Goal: Information Seeking & Learning: Learn about a topic

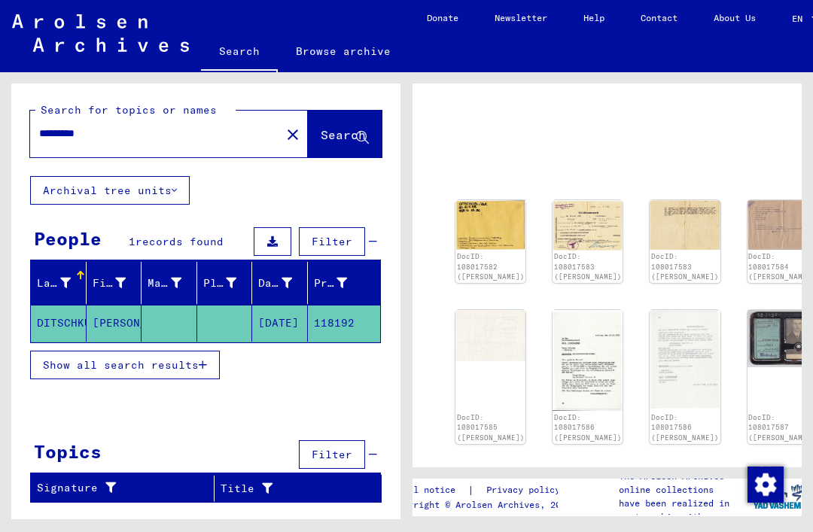
scroll to position [62, 0]
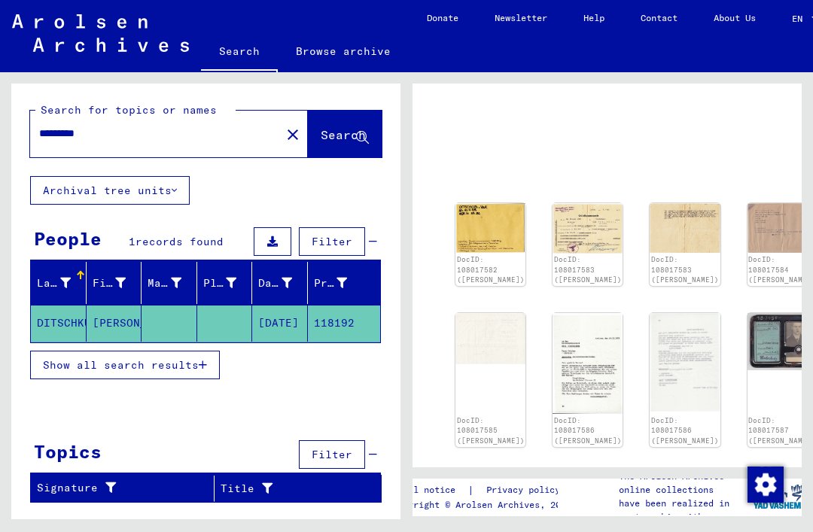
click at [475, 227] on img at bounding box center [491, 228] width 70 height 50
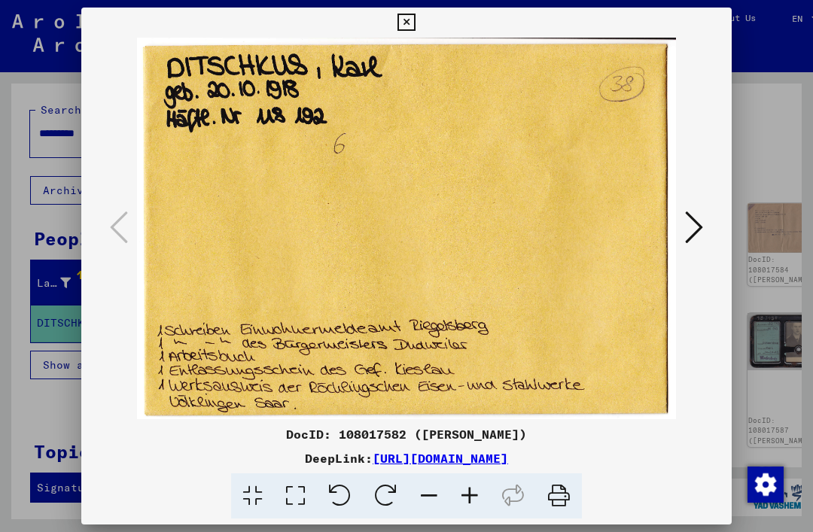
click at [698, 223] on icon at bounding box center [694, 227] width 18 height 36
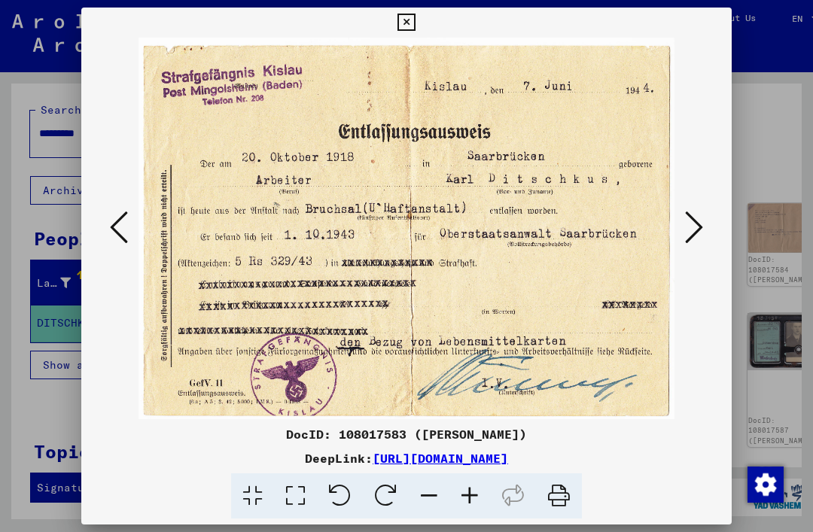
click at [123, 233] on icon at bounding box center [119, 227] width 18 height 36
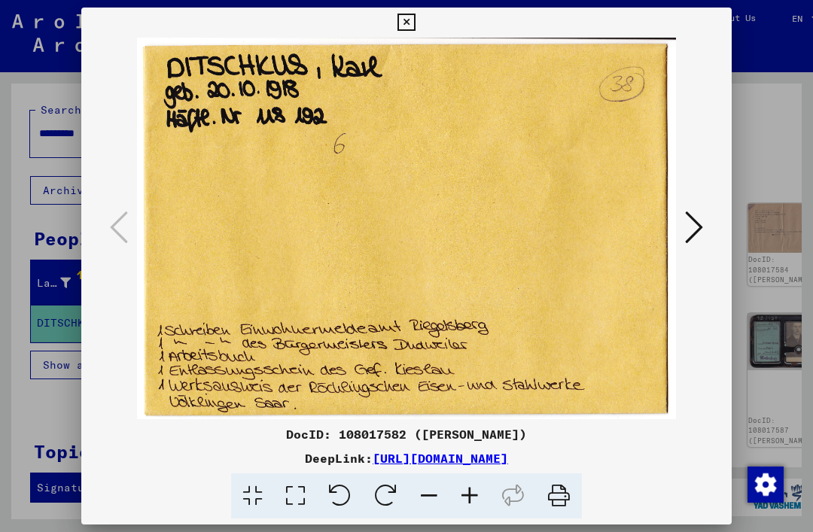
click at [704, 228] on button at bounding box center [694, 228] width 27 height 43
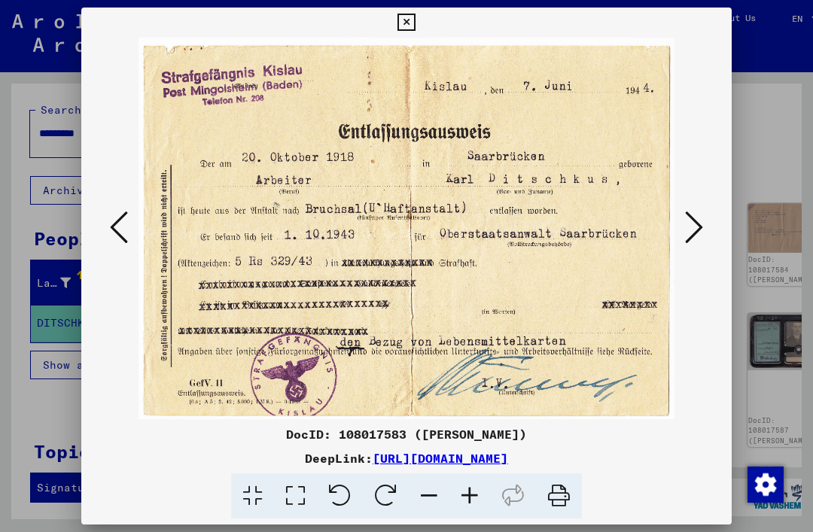
click at [126, 220] on icon at bounding box center [119, 227] width 18 height 36
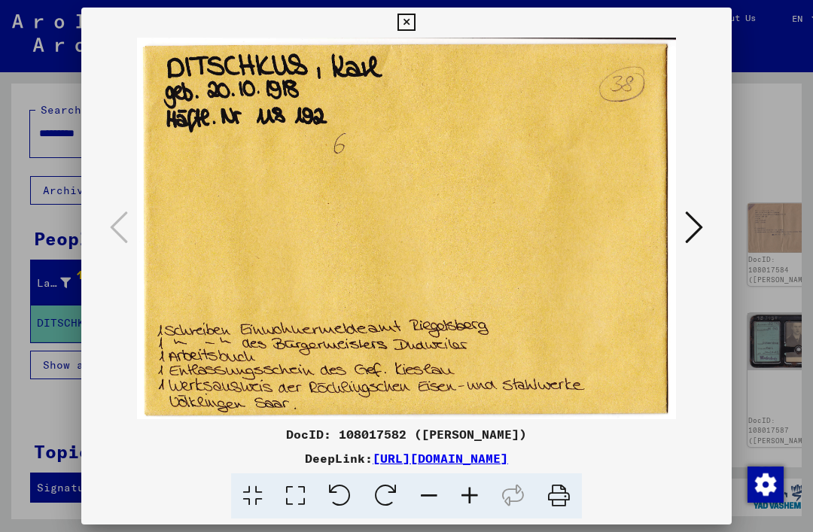
click at [694, 227] on icon at bounding box center [694, 227] width 18 height 36
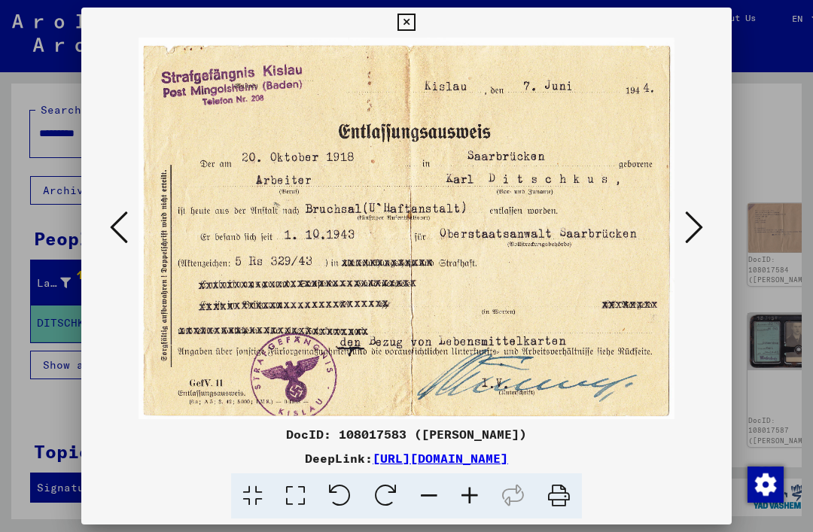
click at [701, 234] on icon at bounding box center [694, 227] width 18 height 36
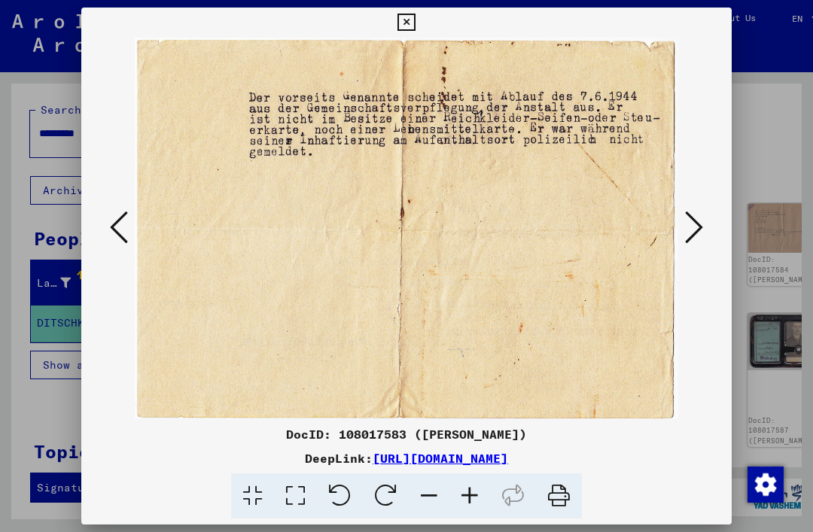
click at [700, 236] on icon at bounding box center [694, 227] width 18 height 36
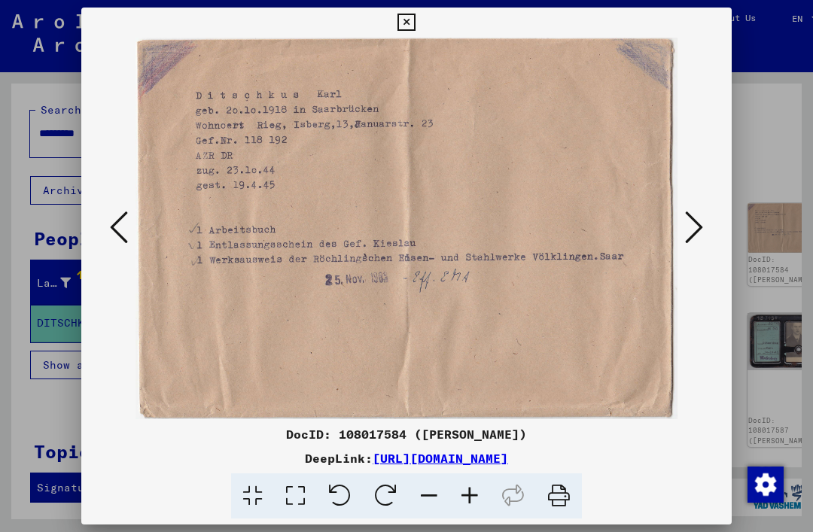
click at [699, 227] on icon at bounding box center [694, 227] width 18 height 36
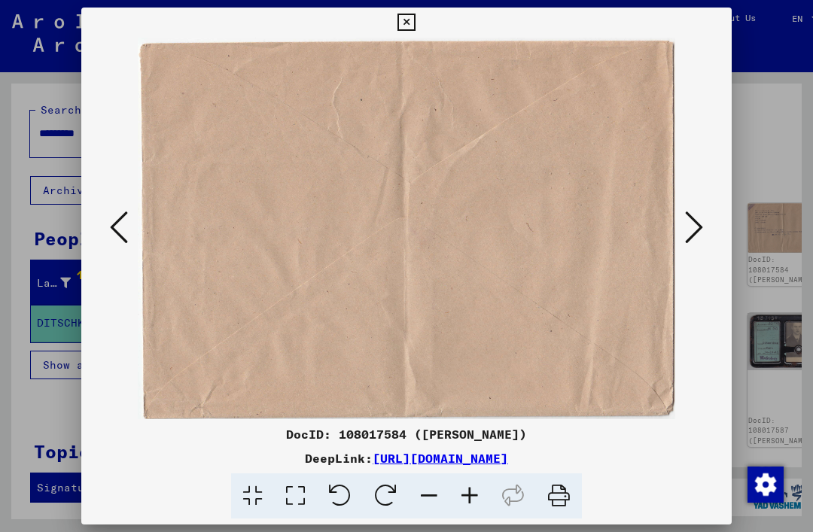
click at [705, 230] on button at bounding box center [694, 228] width 27 height 43
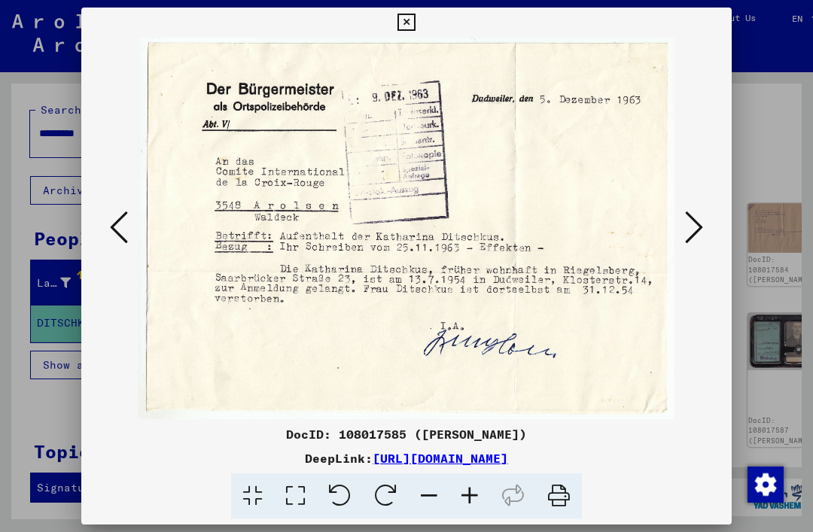
click at [693, 225] on icon at bounding box center [694, 227] width 18 height 36
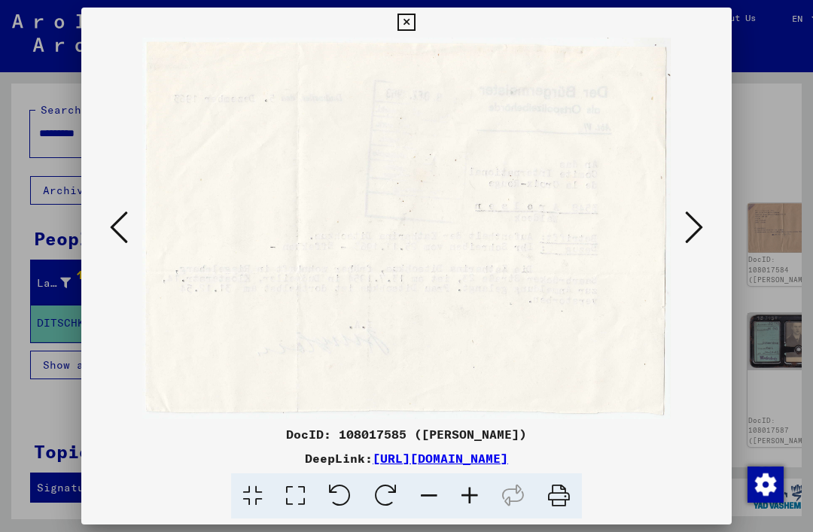
click at [700, 237] on icon at bounding box center [694, 227] width 18 height 36
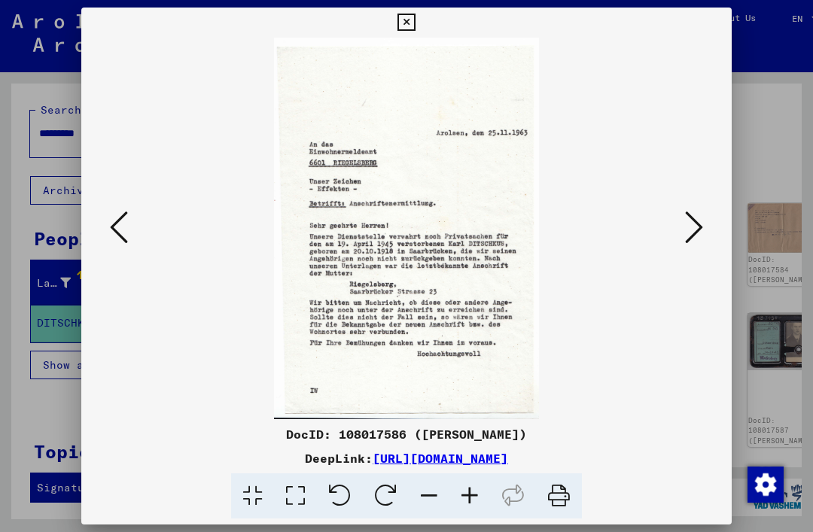
click at [694, 236] on icon at bounding box center [694, 227] width 18 height 36
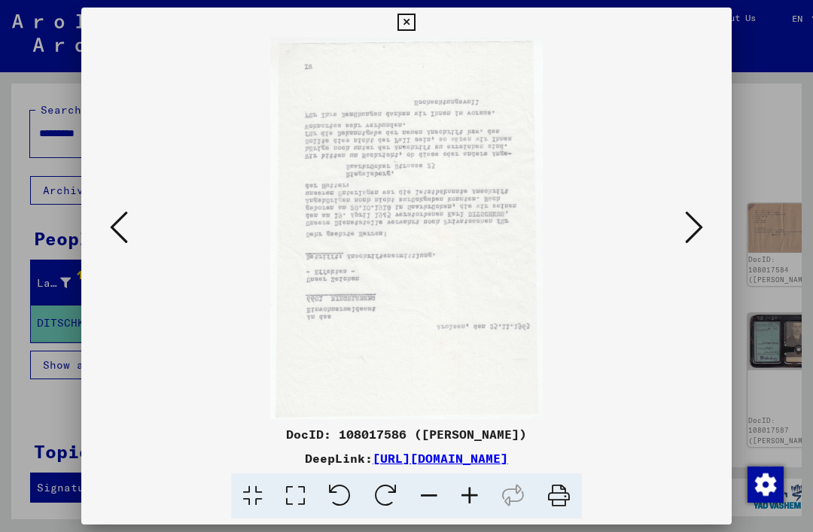
click at [702, 231] on icon at bounding box center [694, 227] width 18 height 36
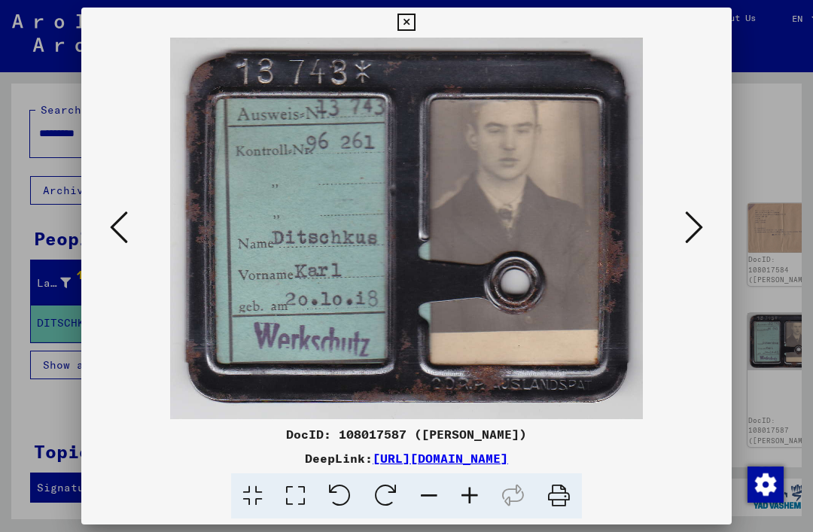
click at [701, 236] on icon at bounding box center [694, 227] width 18 height 36
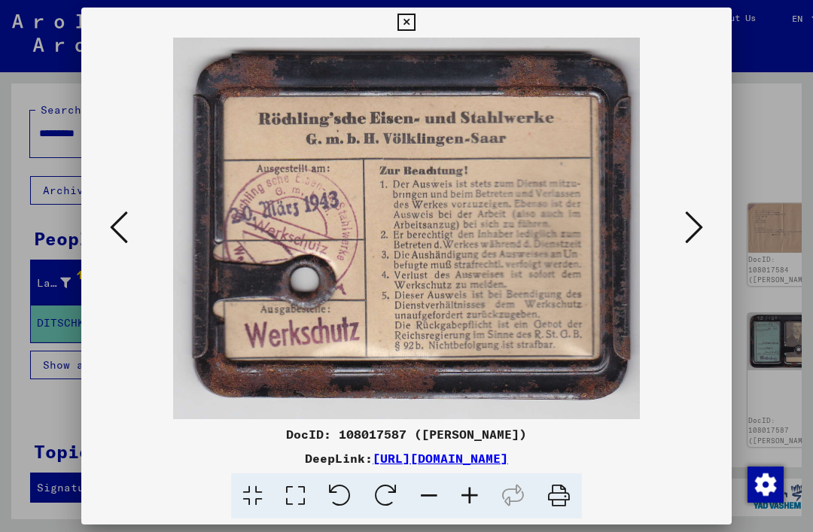
click at [702, 230] on icon at bounding box center [694, 227] width 18 height 36
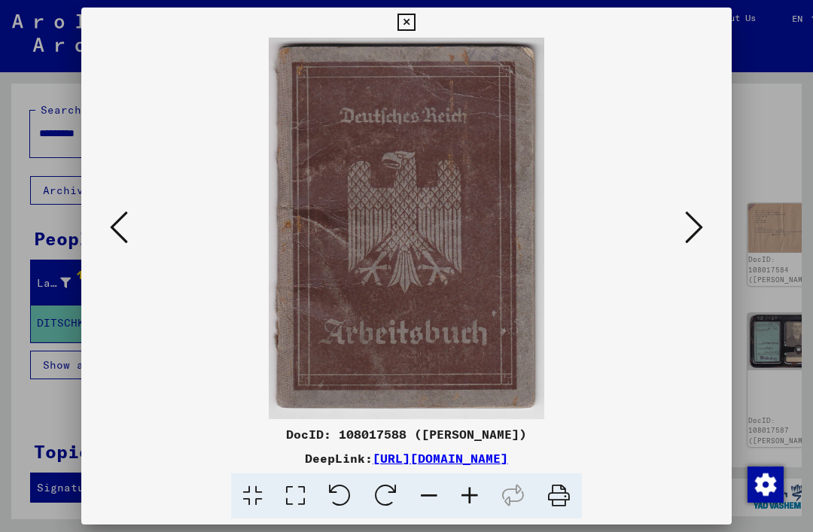
click at [694, 241] on icon at bounding box center [694, 227] width 18 height 36
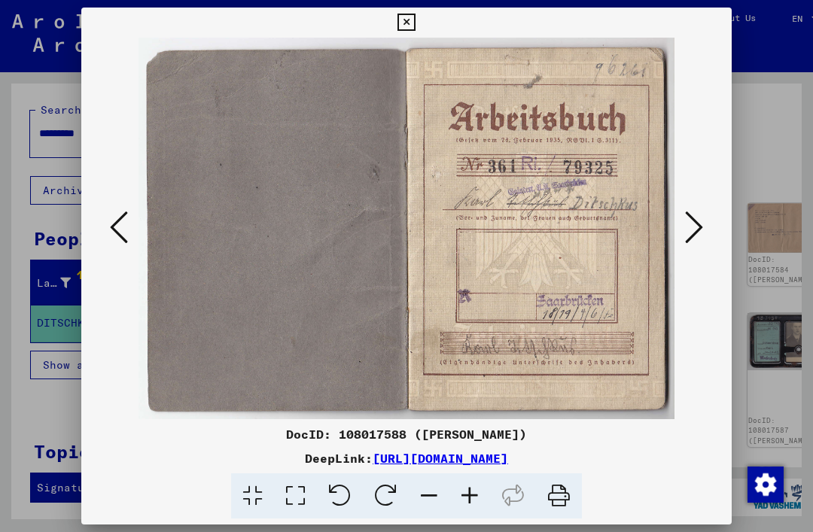
click at [693, 248] on button at bounding box center [694, 228] width 27 height 43
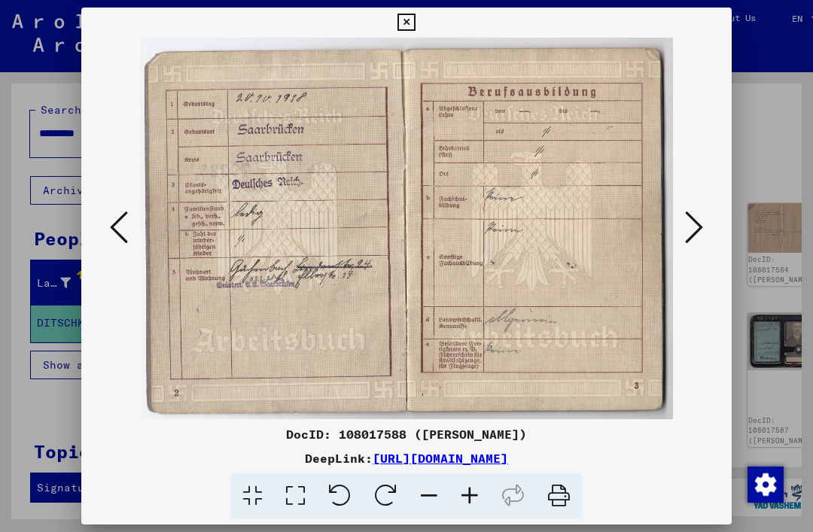
click at [706, 245] on button at bounding box center [694, 228] width 27 height 43
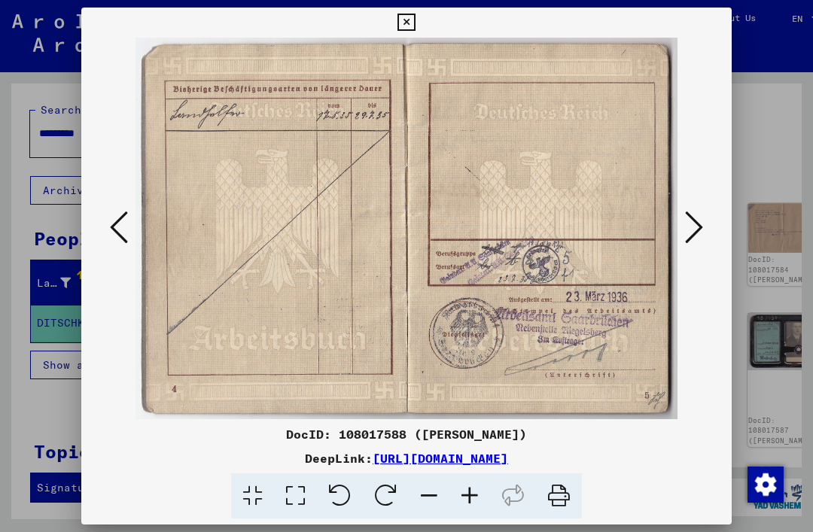
click at [707, 233] on button at bounding box center [694, 228] width 27 height 43
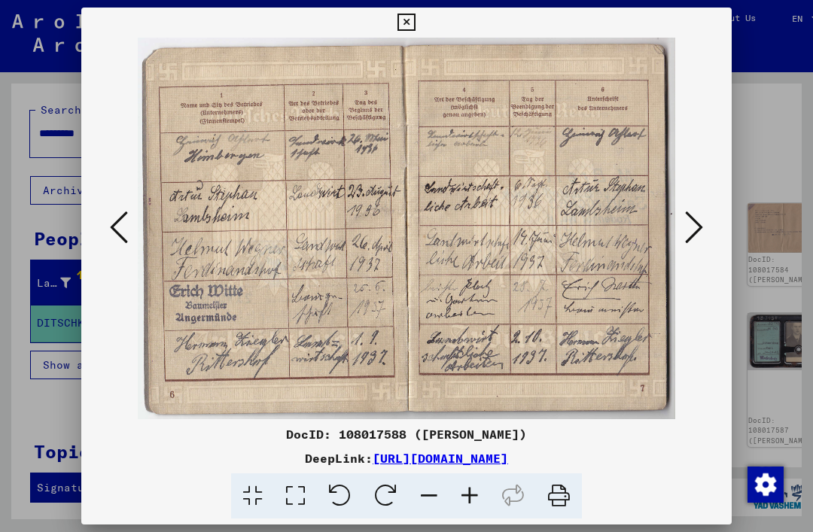
click at [705, 232] on button at bounding box center [694, 228] width 27 height 43
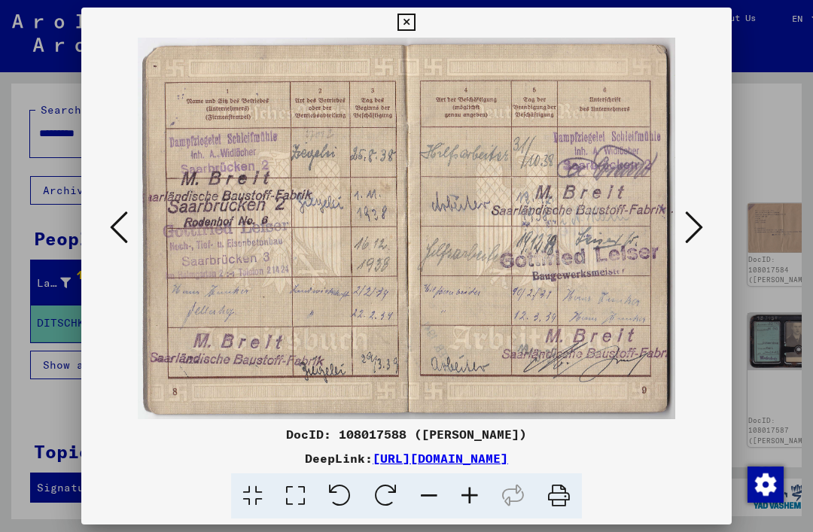
click at [699, 235] on icon at bounding box center [694, 227] width 18 height 36
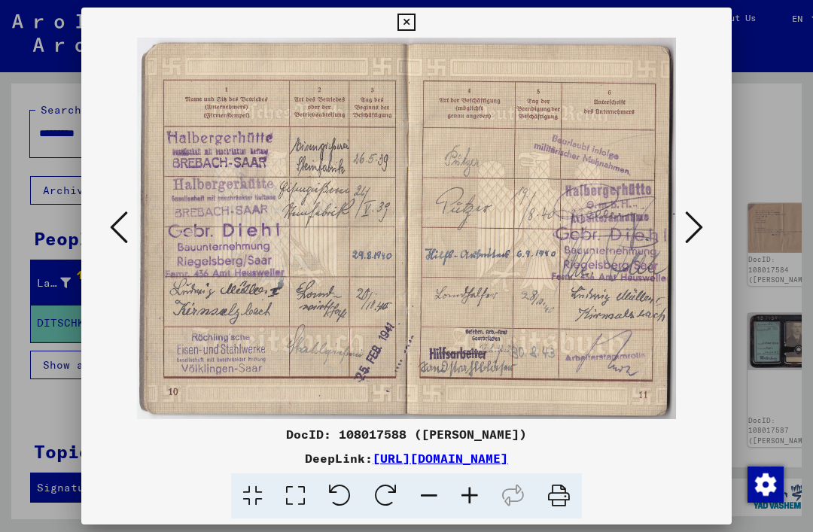
click at [705, 227] on button at bounding box center [694, 228] width 27 height 43
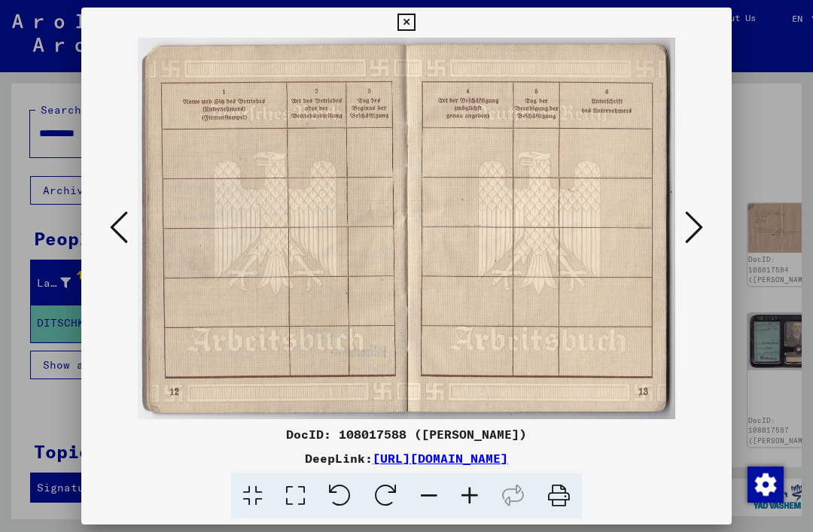
click at [132, 239] on button at bounding box center [118, 228] width 27 height 43
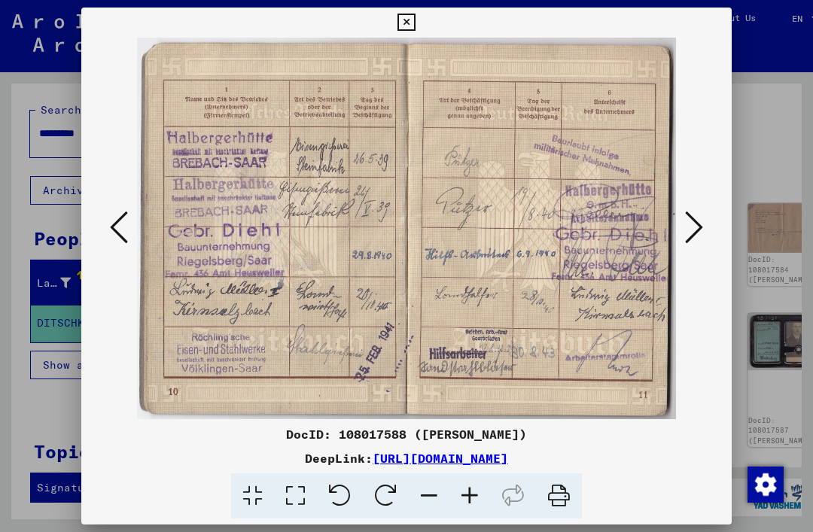
click at [721, 242] on div at bounding box center [406, 229] width 651 height 382
click at [705, 216] on button at bounding box center [694, 228] width 27 height 43
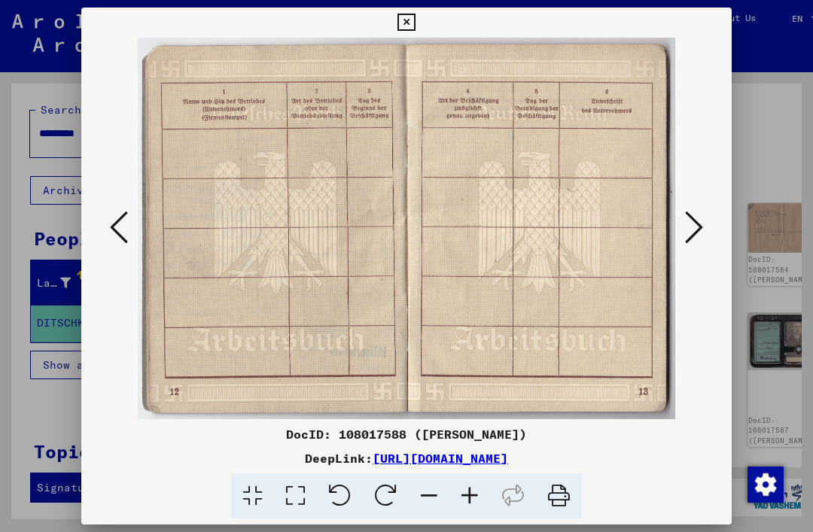
click at [705, 230] on button at bounding box center [694, 228] width 27 height 43
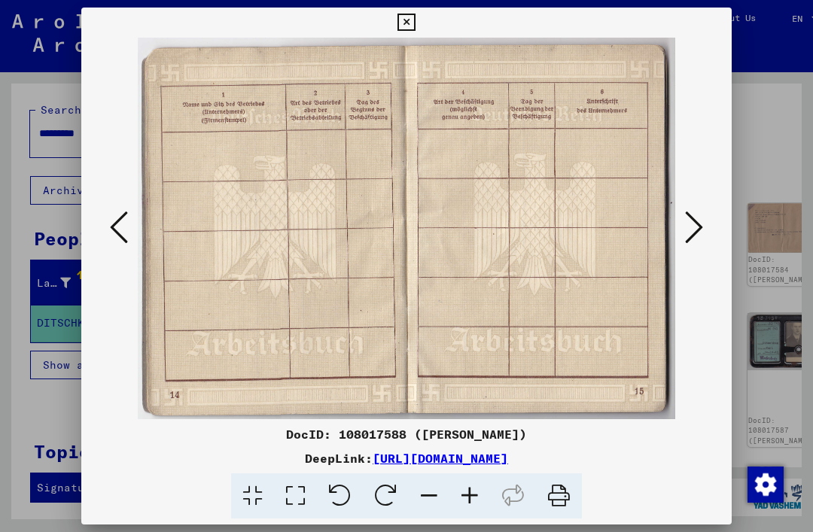
click at [703, 236] on button at bounding box center [694, 228] width 27 height 43
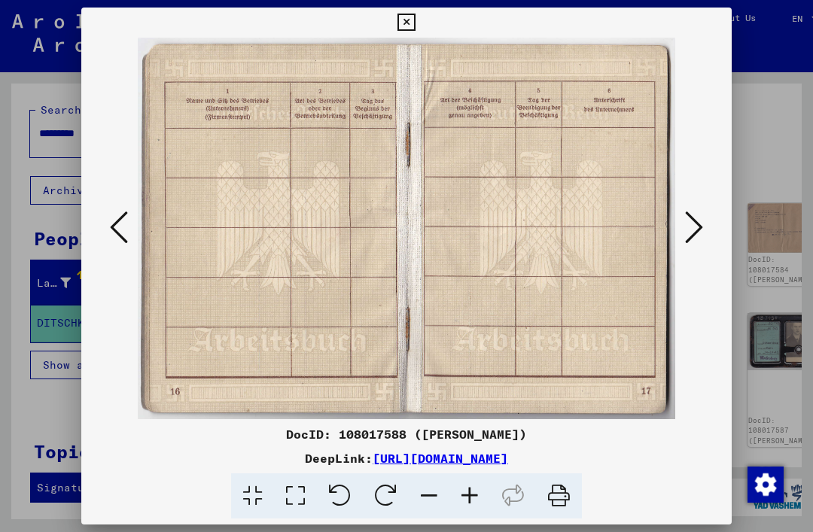
click at [702, 239] on icon at bounding box center [694, 227] width 18 height 36
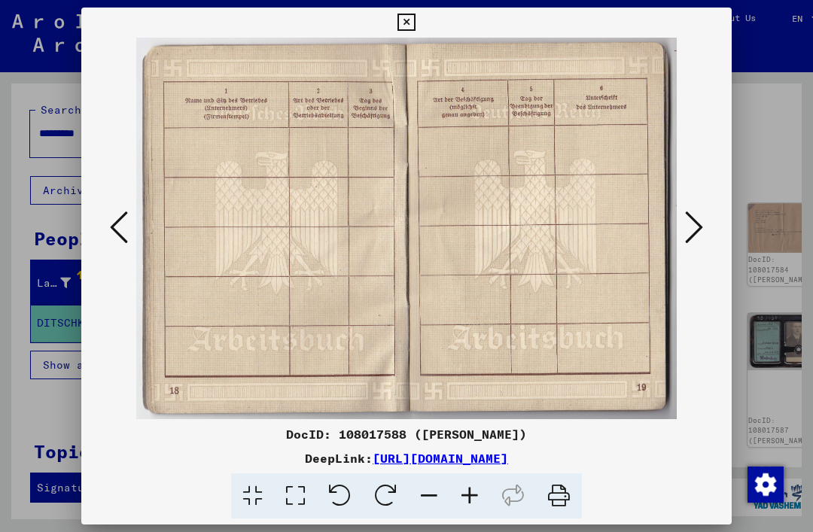
click at [704, 237] on button at bounding box center [694, 228] width 27 height 43
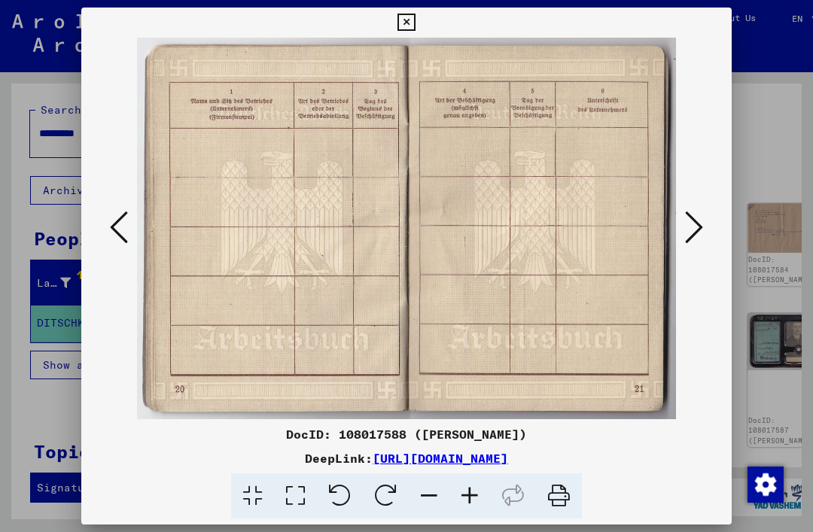
click at [702, 241] on icon at bounding box center [694, 227] width 18 height 36
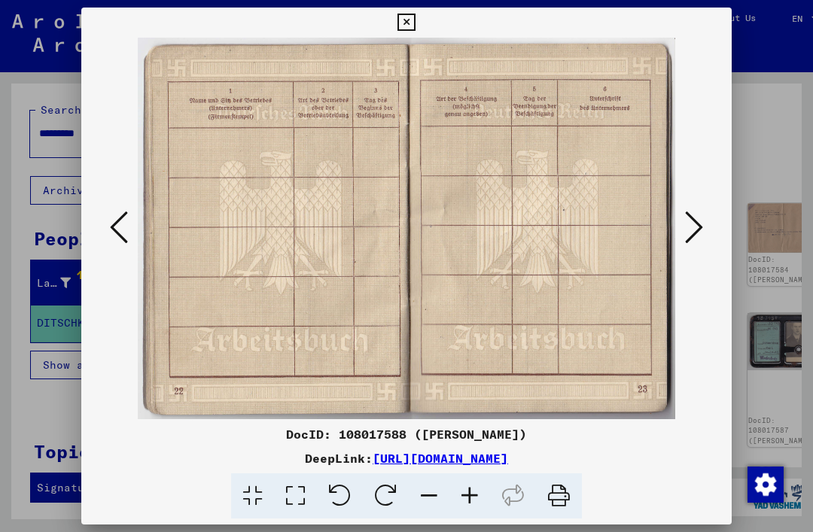
click at [703, 241] on button at bounding box center [694, 228] width 27 height 43
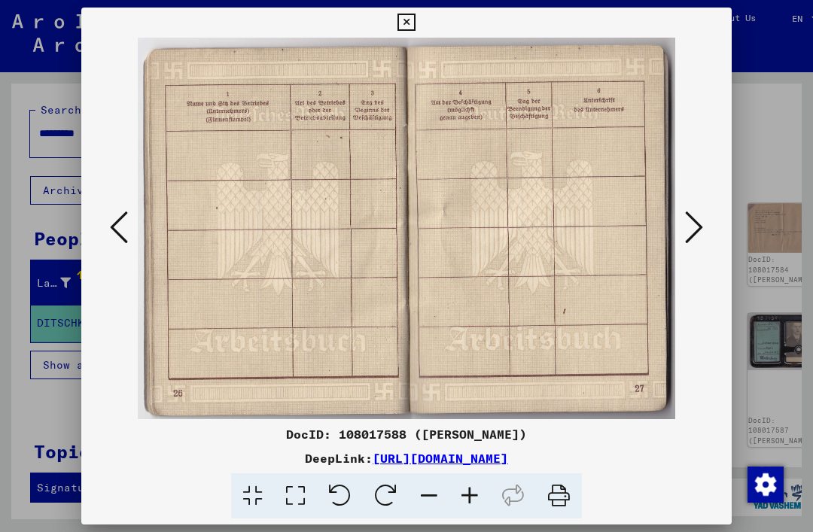
click at [701, 242] on icon at bounding box center [694, 227] width 18 height 36
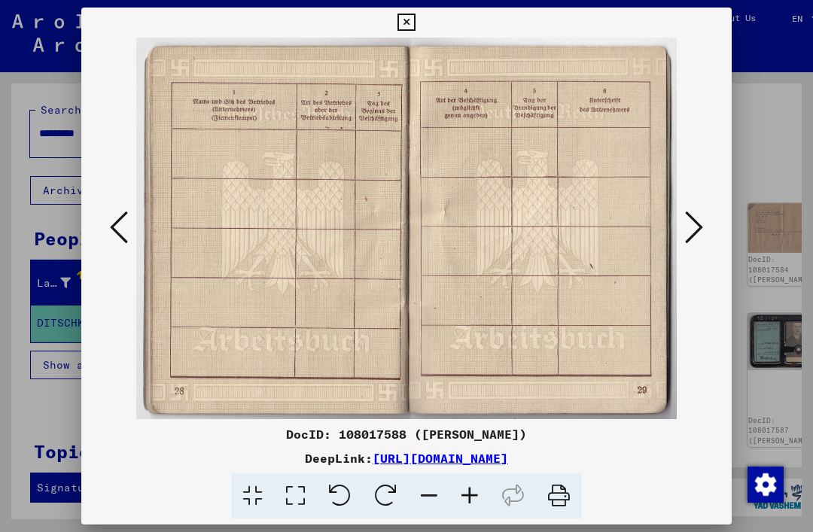
click at [702, 236] on icon at bounding box center [694, 227] width 18 height 36
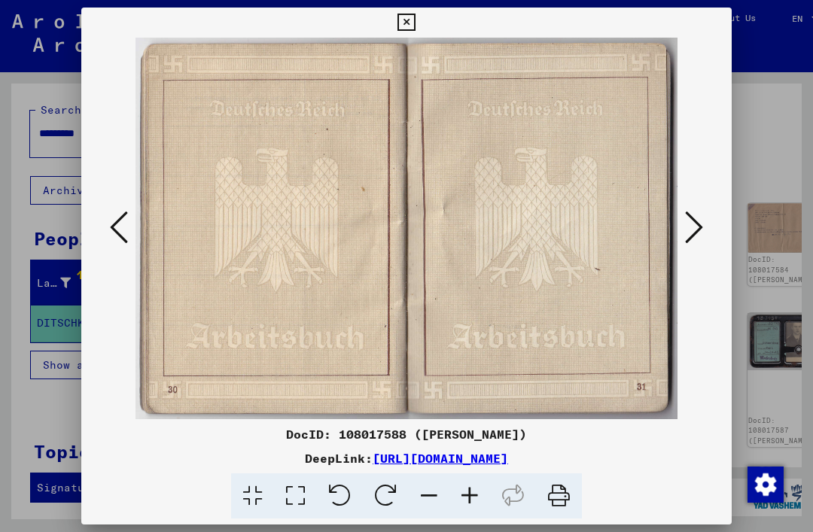
click at [699, 234] on icon at bounding box center [694, 227] width 18 height 36
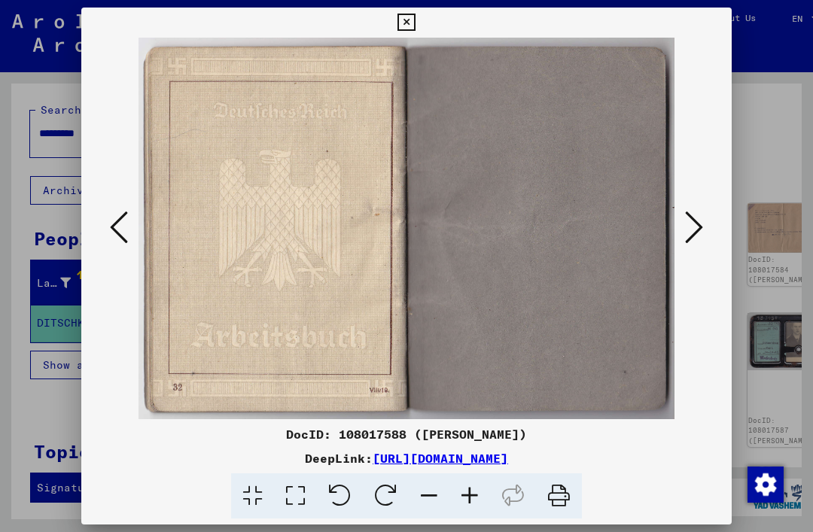
click at [699, 233] on icon at bounding box center [694, 227] width 18 height 36
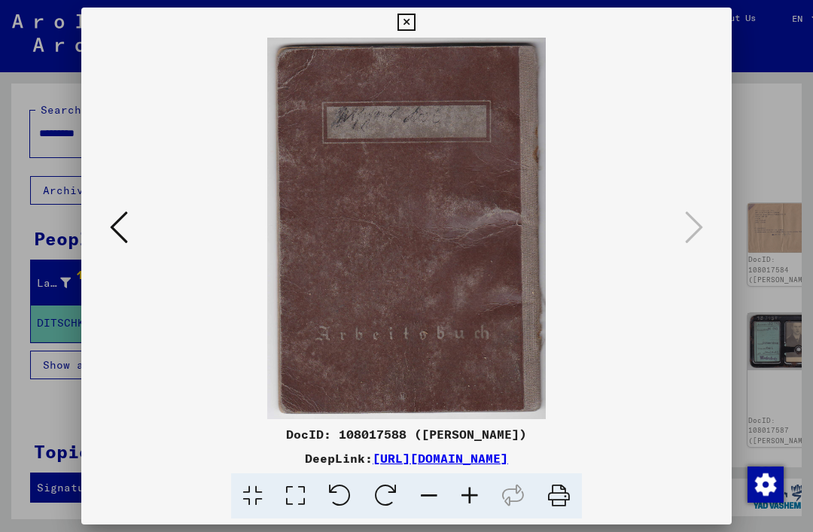
click at [113, 236] on icon at bounding box center [119, 227] width 18 height 36
click at [110, 237] on icon at bounding box center [119, 227] width 18 height 36
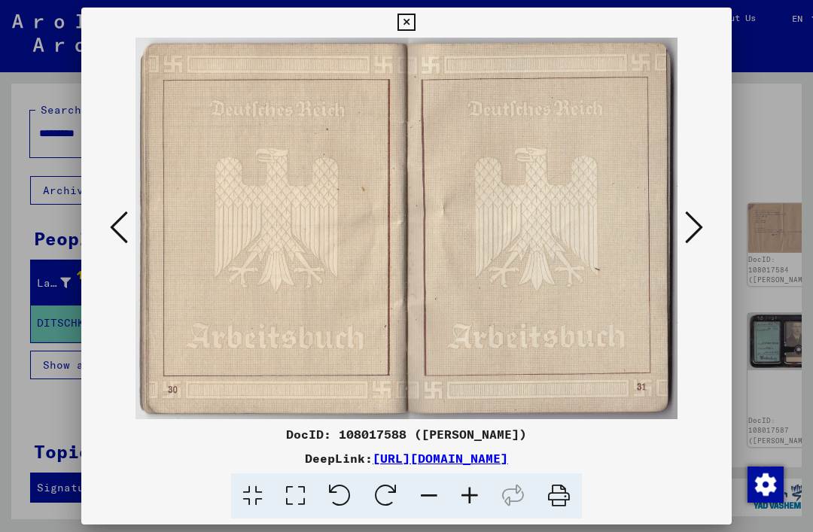
click at [114, 232] on icon at bounding box center [119, 227] width 18 height 36
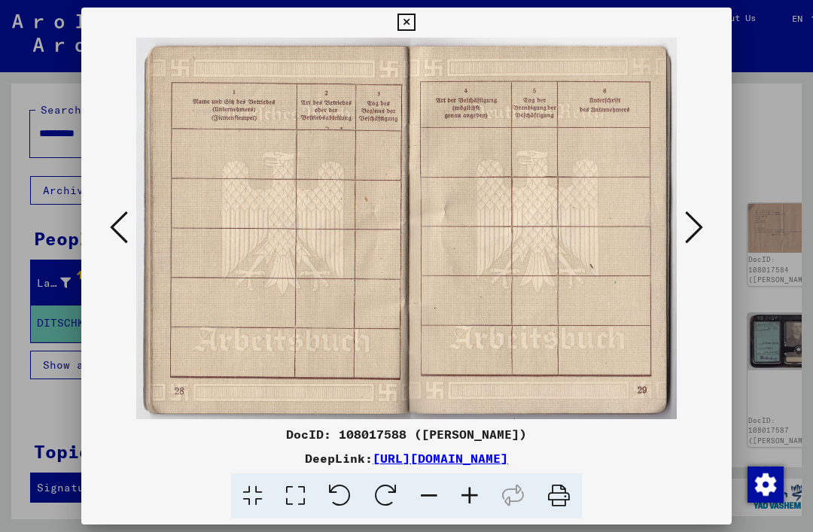
click at [113, 230] on icon at bounding box center [119, 227] width 18 height 36
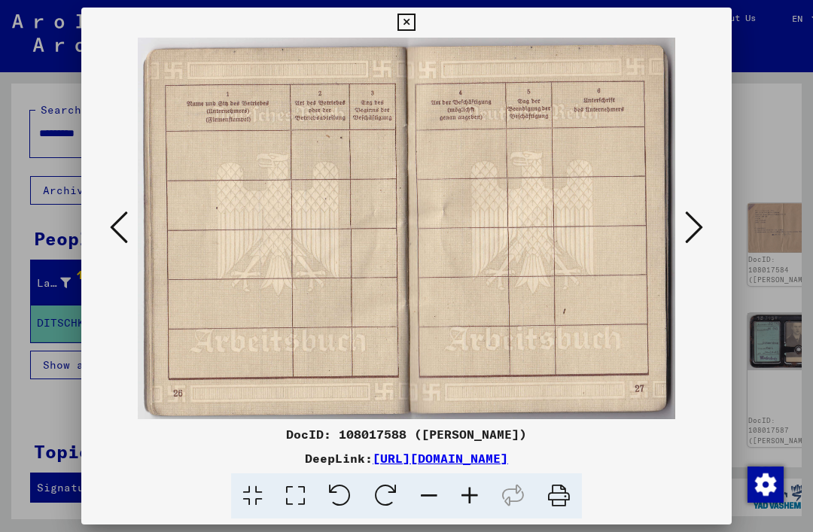
click at [113, 231] on icon at bounding box center [119, 227] width 18 height 36
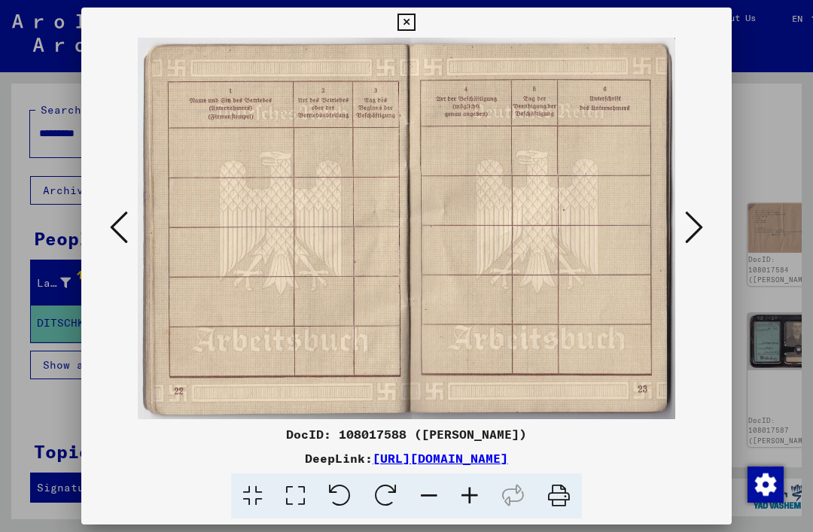
click at [116, 230] on icon at bounding box center [119, 227] width 18 height 36
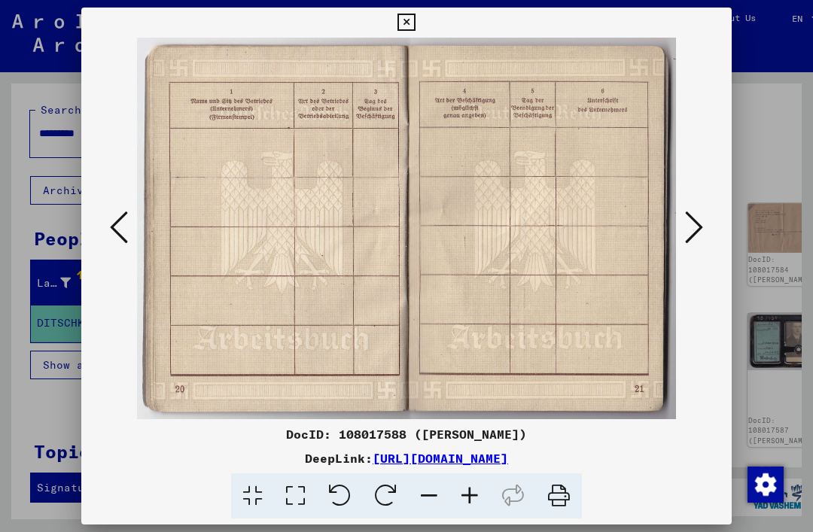
click at [116, 230] on icon at bounding box center [119, 227] width 18 height 36
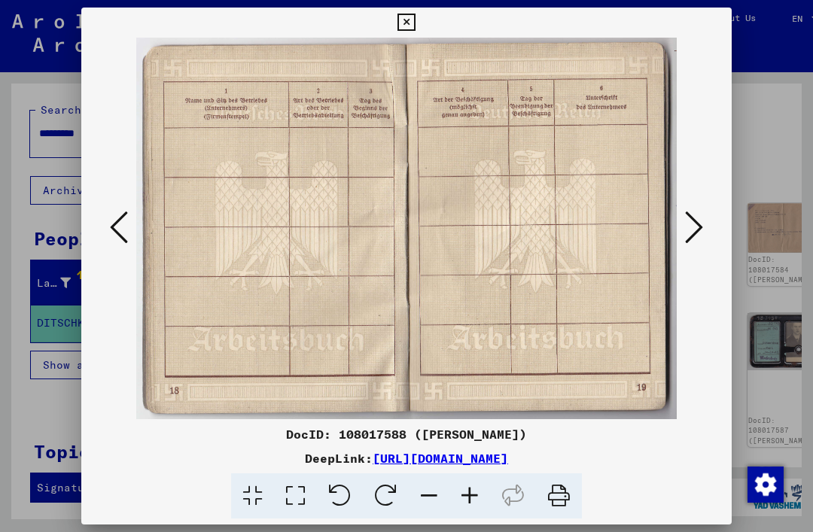
click at [112, 237] on icon at bounding box center [119, 227] width 18 height 36
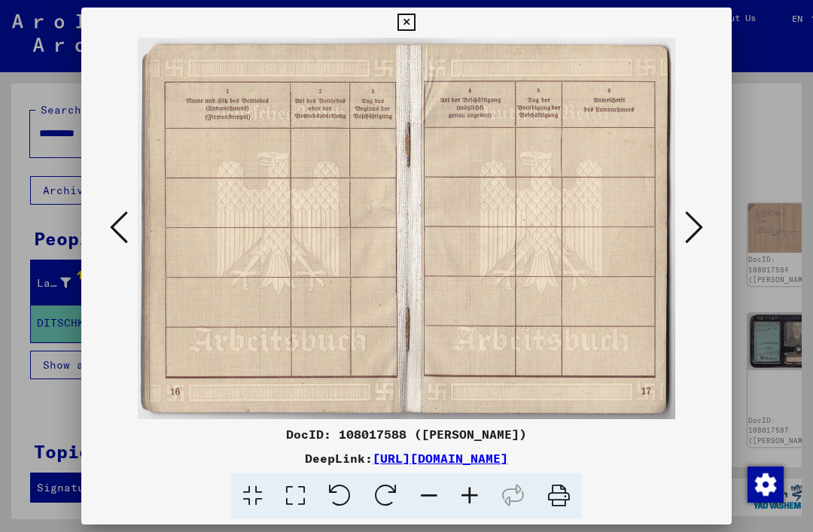
click at [114, 238] on icon at bounding box center [119, 227] width 18 height 36
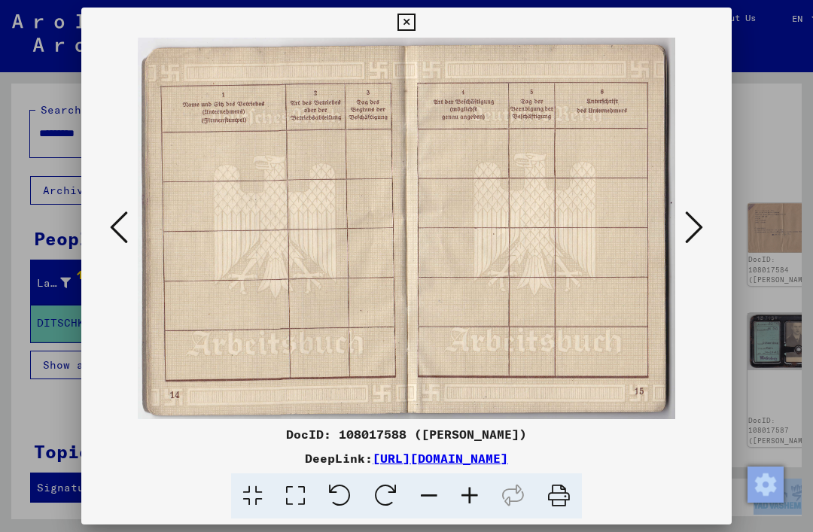
click at [111, 236] on icon at bounding box center [119, 227] width 18 height 36
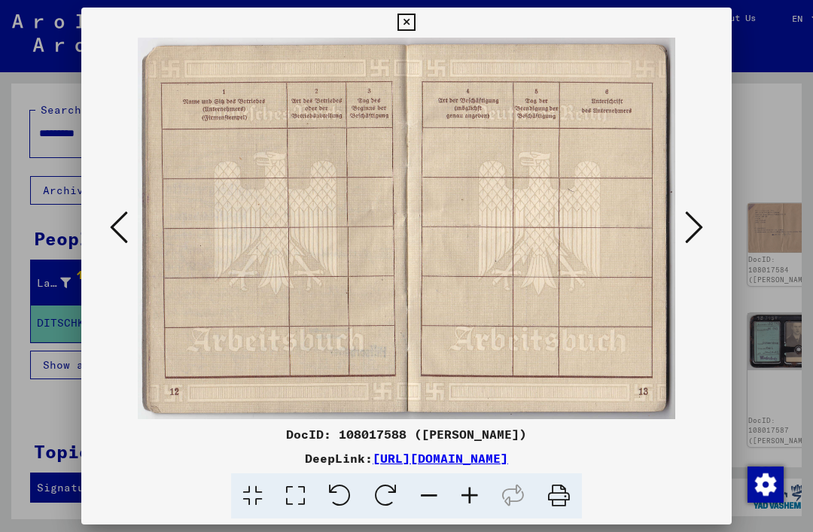
click at [112, 236] on icon at bounding box center [119, 227] width 18 height 36
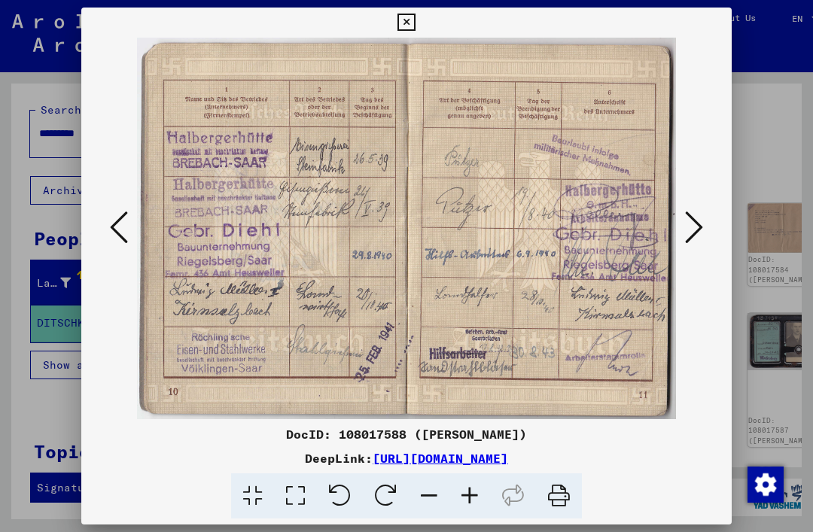
click at [114, 227] on icon at bounding box center [119, 227] width 18 height 36
click at [111, 229] on icon at bounding box center [119, 227] width 18 height 36
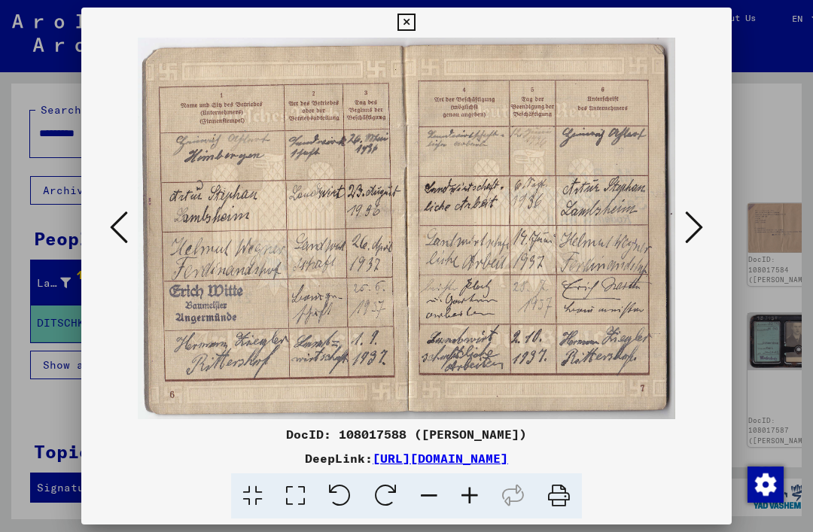
click at [112, 230] on icon at bounding box center [119, 227] width 18 height 36
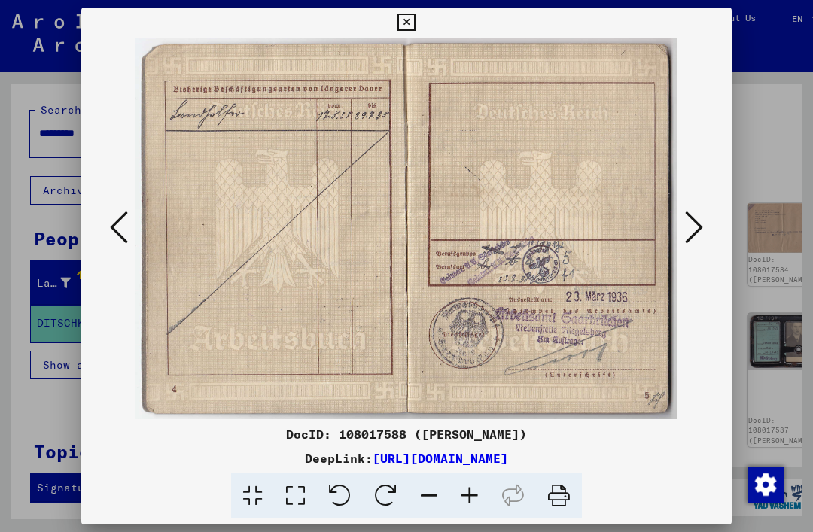
click at [113, 232] on icon at bounding box center [119, 227] width 18 height 36
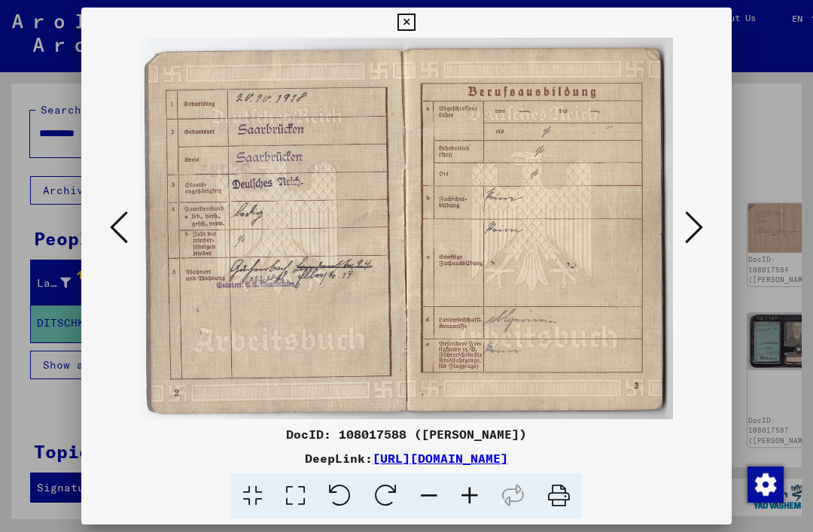
click at [113, 235] on icon at bounding box center [119, 227] width 18 height 36
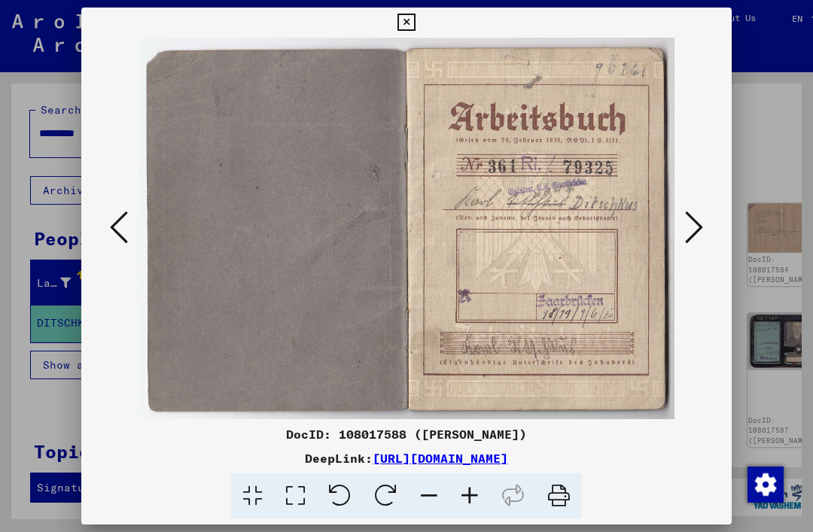
click at [113, 239] on icon at bounding box center [119, 227] width 18 height 36
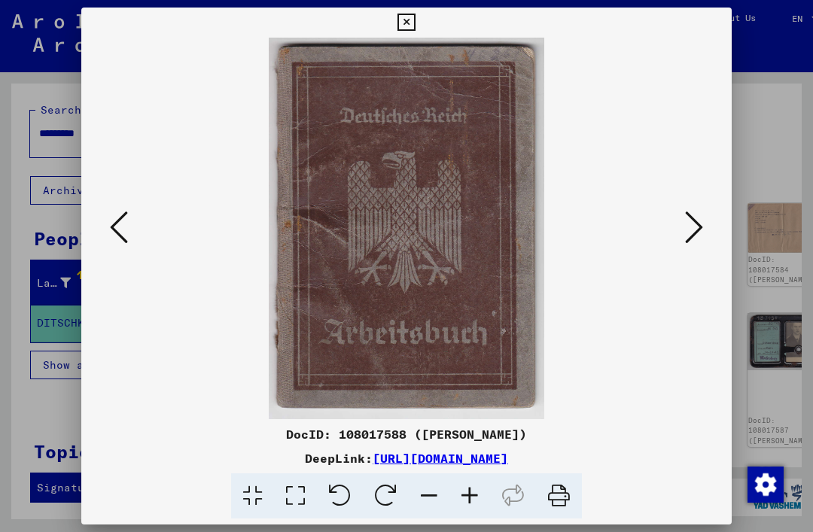
click at [113, 233] on icon at bounding box center [119, 227] width 18 height 36
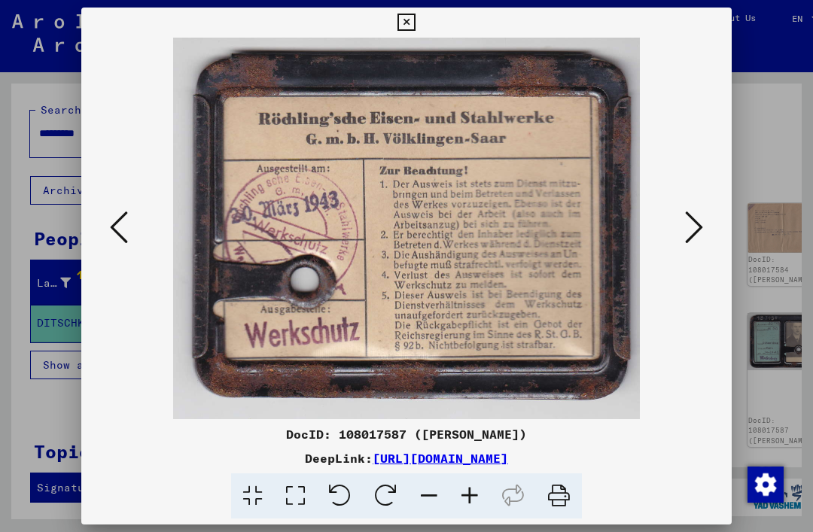
click at [112, 236] on icon at bounding box center [119, 227] width 18 height 36
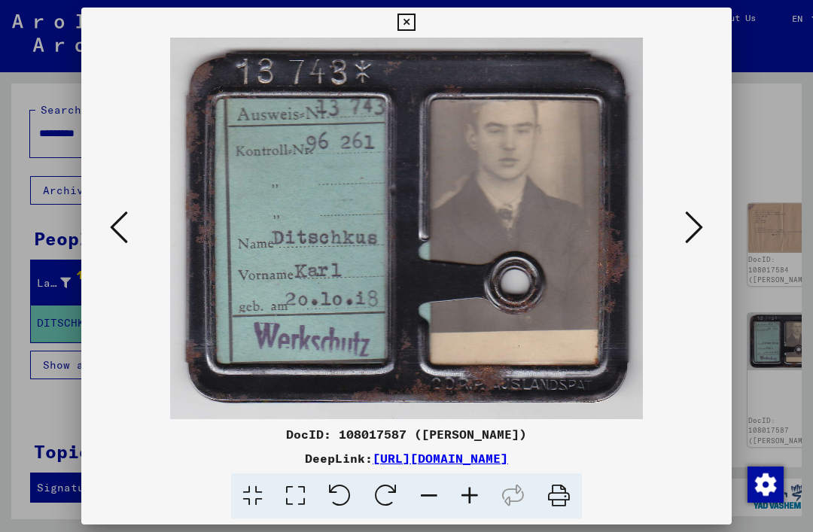
click at [115, 234] on icon at bounding box center [119, 227] width 18 height 36
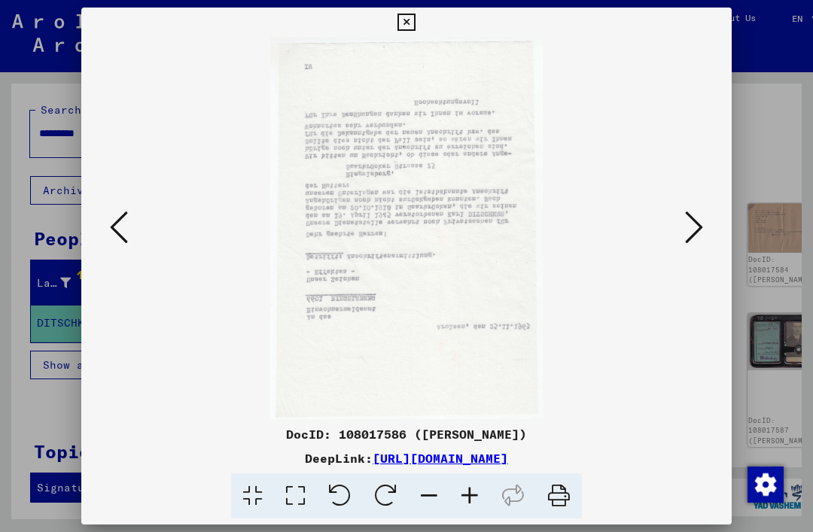
click at [127, 240] on icon at bounding box center [119, 227] width 18 height 36
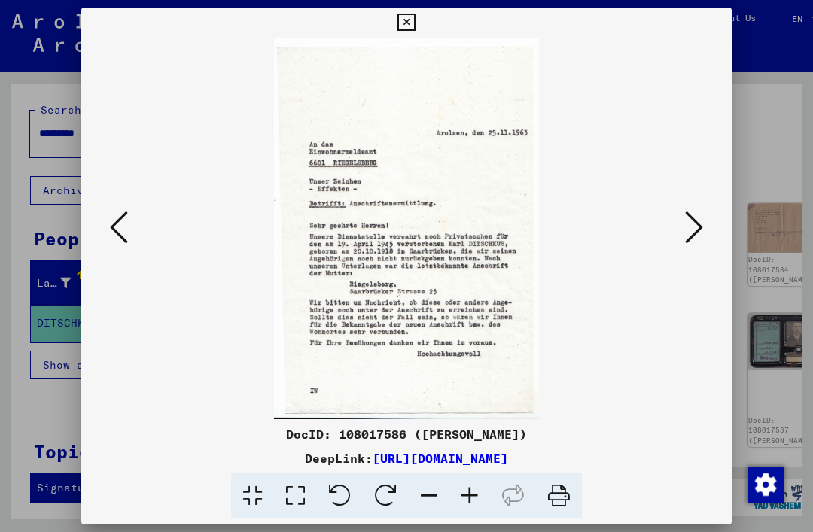
click at [121, 237] on icon at bounding box center [119, 227] width 18 height 36
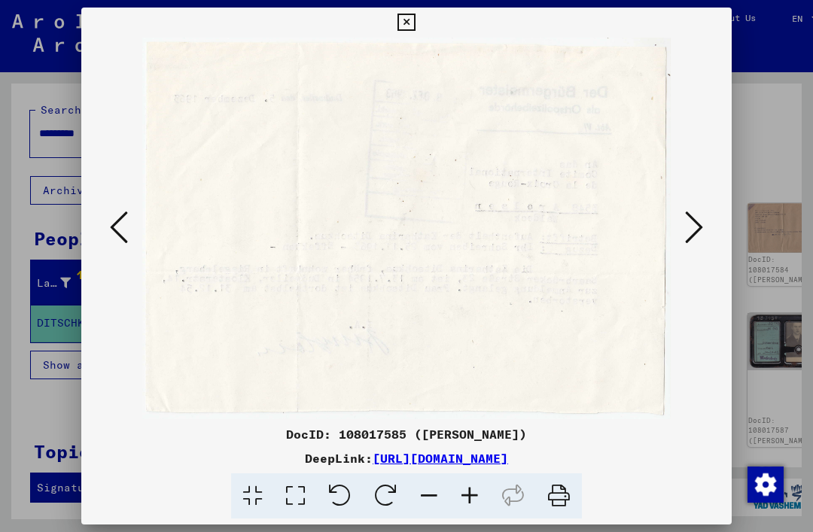
click at [120, 221] on icon at bounding box center [119, 227] width 18 height 36
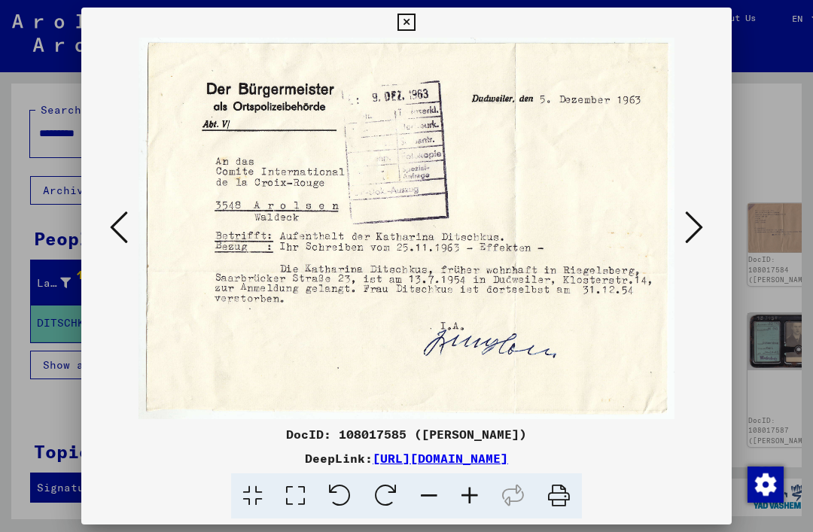
click at [111, 228] on icon at bounding box center [119, 227] width 18 height 36
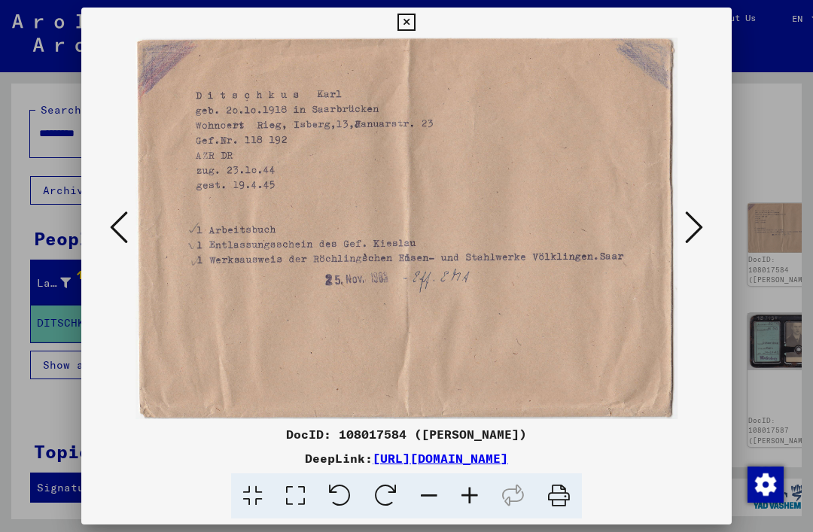
click at [113, 233] on icon at bounding box center [119, 227] width 18 height 36
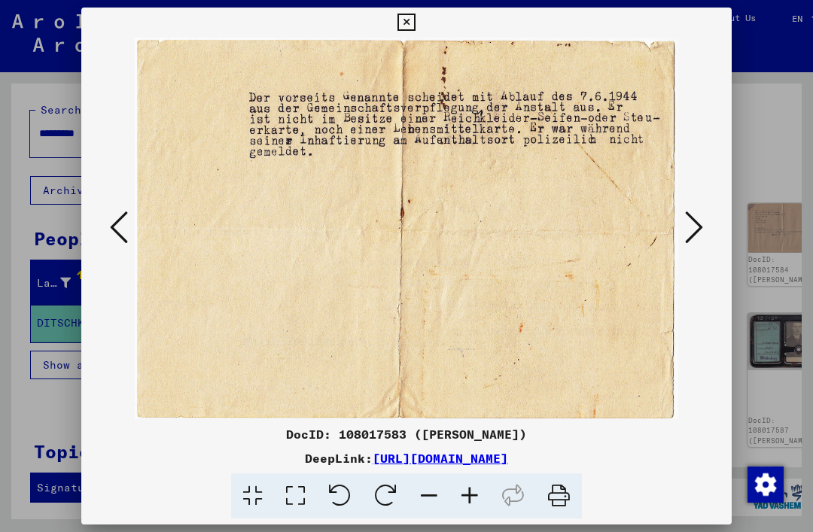
click at [694, 231] on icon at bounding box center [694, 227] width 18 height 36
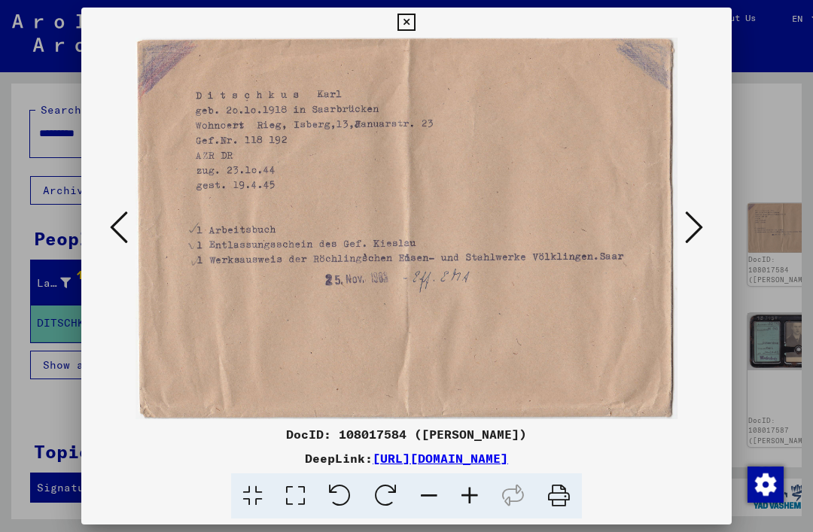
click at [695, 227] on icon at bounding box center [694, 227] width 18 height 36
click at [695, 228] on icon at bounding box center [694, 227] width 18 height 36
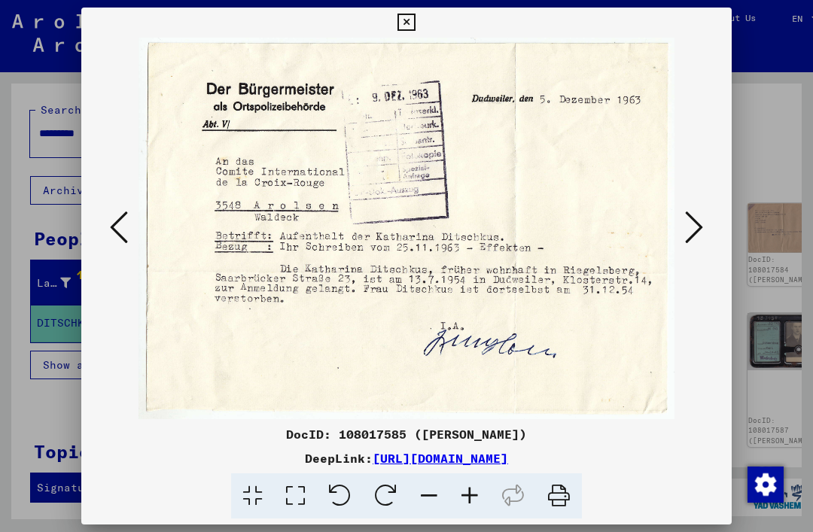
click at [691, 231] on icon at bounding box center [694, 227] width 18 height 36
click at [689, 236] on icon at bounding box center [694, 227] width 18 height 36
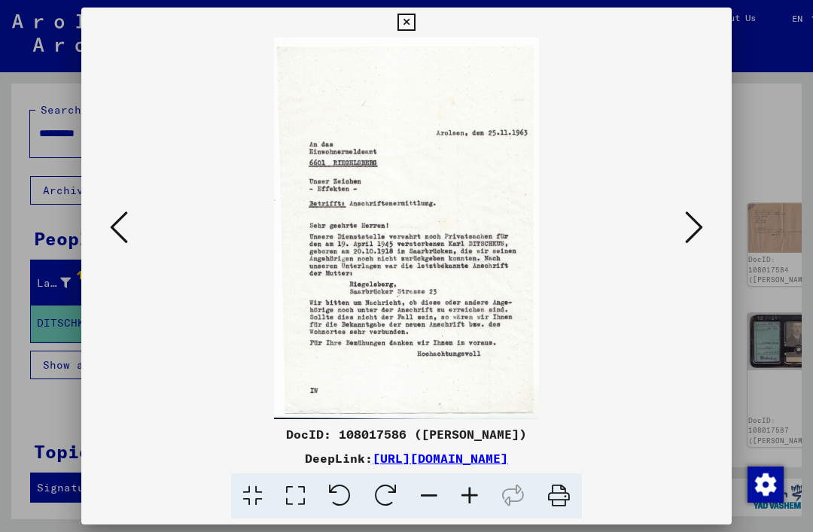
click at [691, 239] on icon at bounding box center [694, 227] width 18 height 36
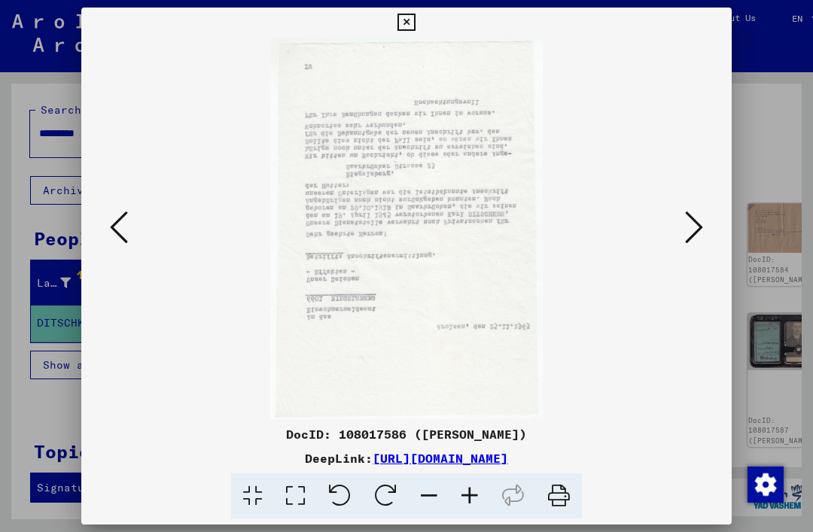
click at [693, 240] on icon at bounding box center [694, 227] width 18 height 36
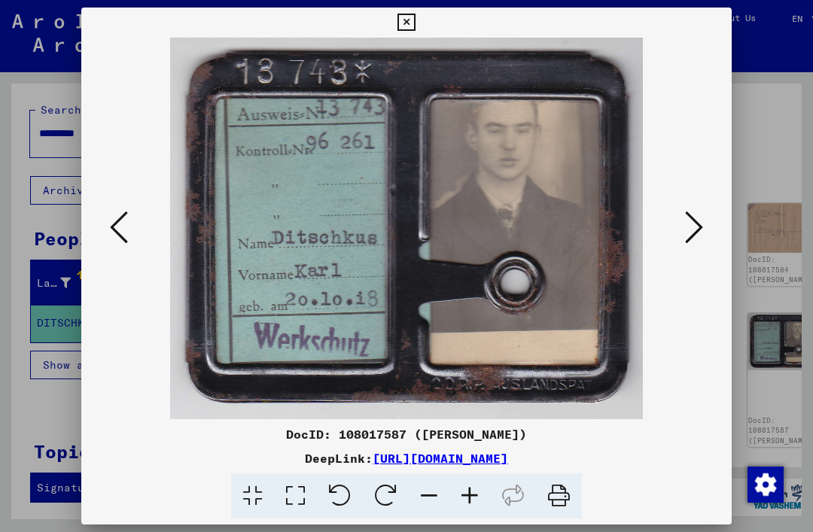
click at [690, 237] on icon at bounding box center [694, 227] width 18 height 36
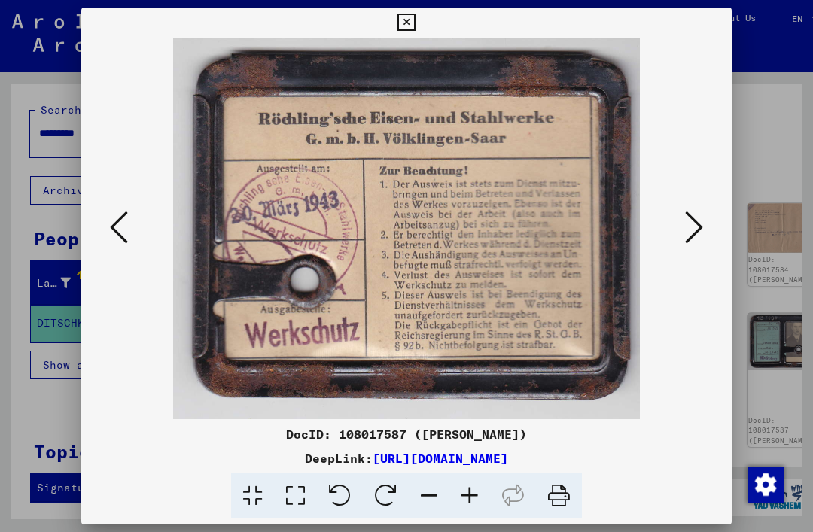
click at [92, 221] on div at bounding box center [406, 229] width 651 height 382
click at [117, 227] on icon at bounding box center [119, 227] width 18 height 36
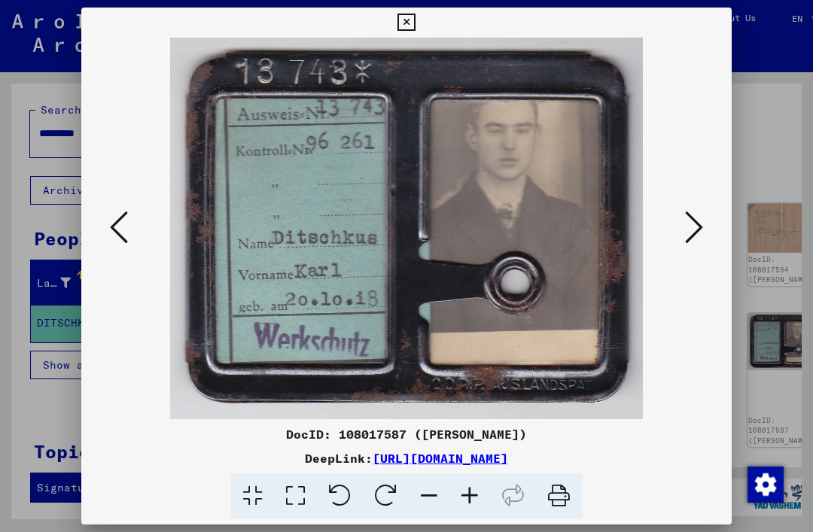
click at [690, 233] on icon at bounding box center [694, 227] width 18 height 36
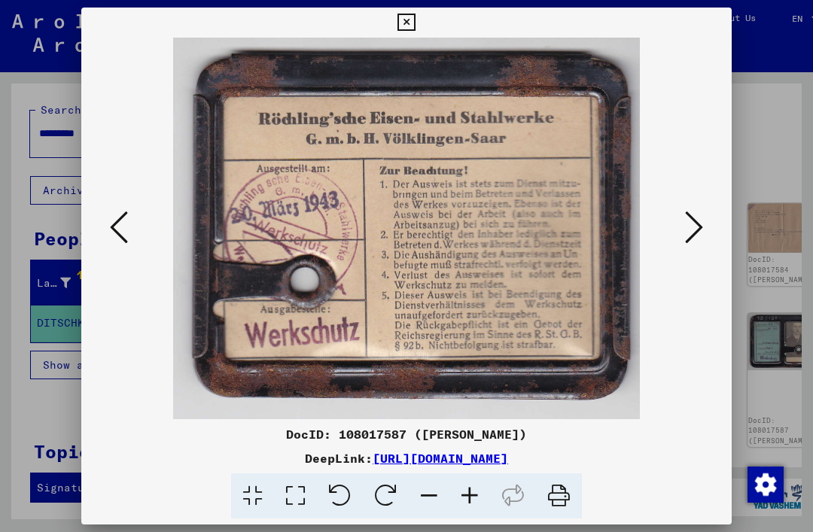
click at [680, 234] on img at bounding box center [407, 229] width 548 height 382
click at [680, 223] on img at bounding box center [407, 229] width 548 height 382
click at [690, 231] on icon at bounding box center [694, 227] width 18 height 36
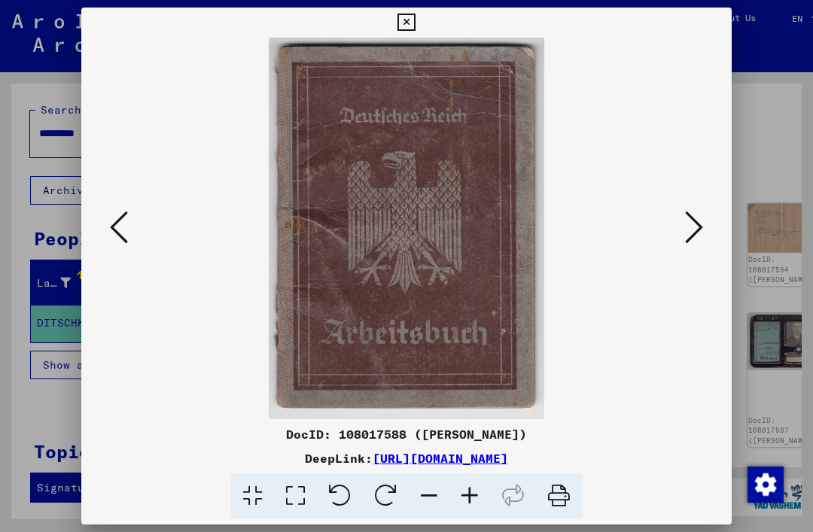
click at [687, 229] on icon at bounding box center [694, 227] width 18 height 36
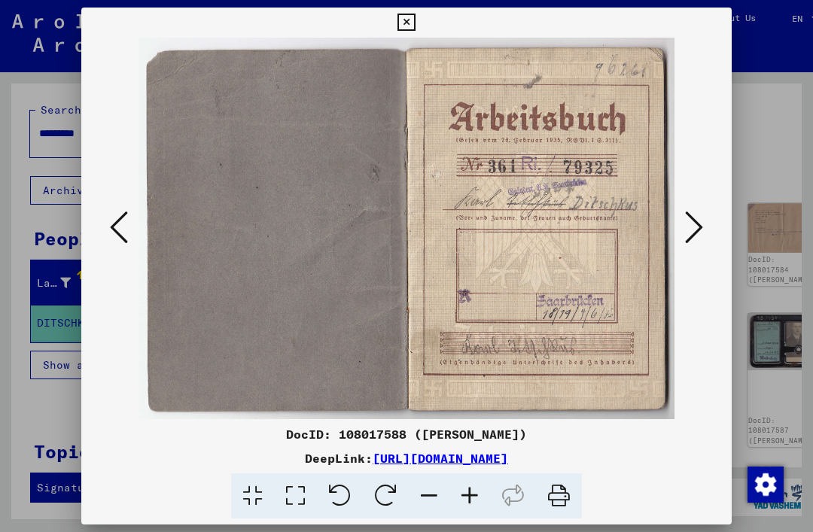
click at [686, 230] on icon at bounding box center [694, 227] width 18 height 36
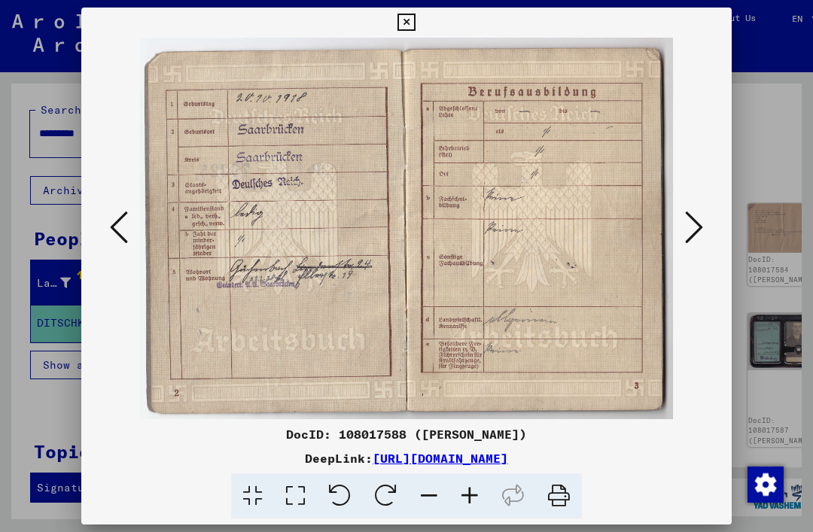
click at [706, 209] on button at bounding box center [694, 228] width 27 height 43
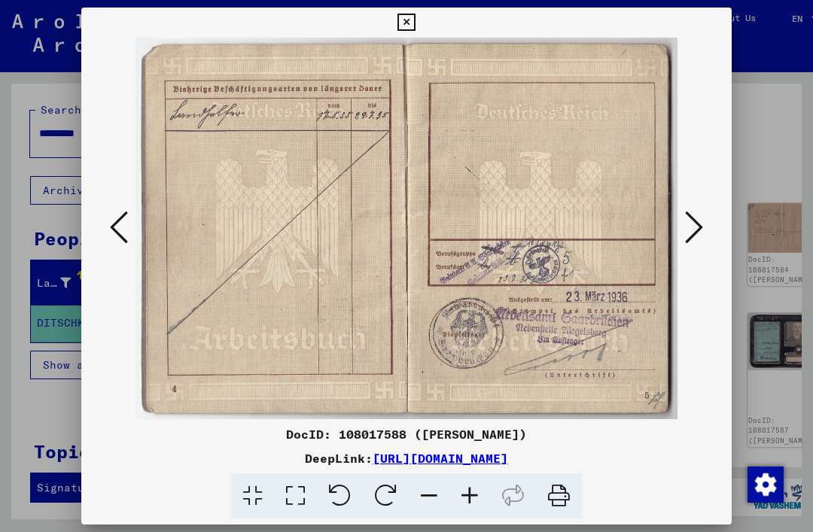
click at [695, 209] on icon at bounding box center [694, 227] width 18 height 36
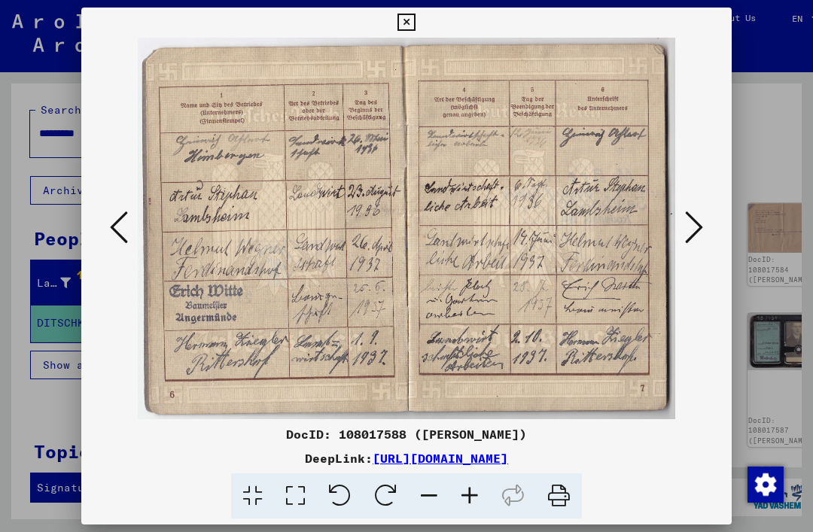
click at [692, 210] on icon at bounding box center [694, 227] width 18 height 36
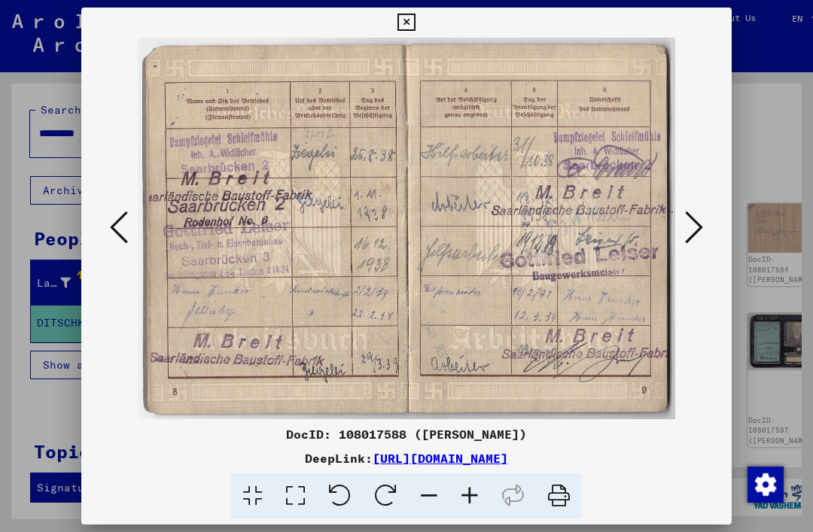
click at [699, 213] on icon at bounding box center [694, 227] width 18 height 36
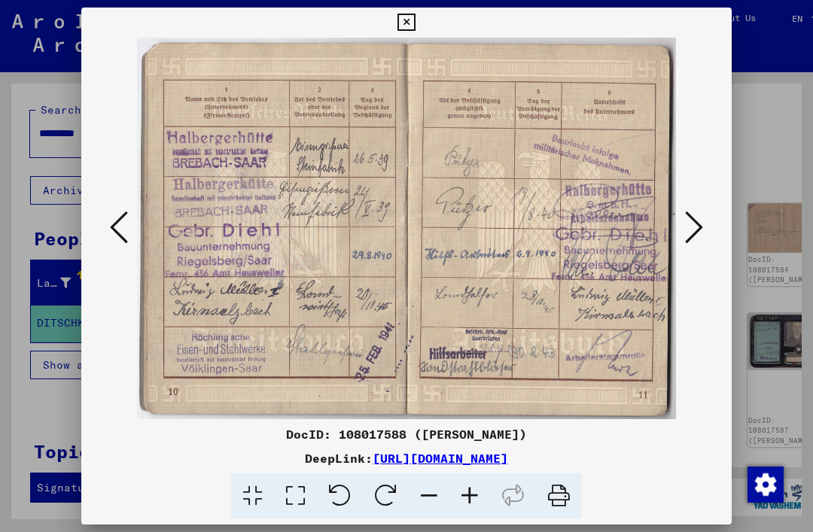
click at [699, 216] on icon at bounding box center [694, 227] width 18 height 36
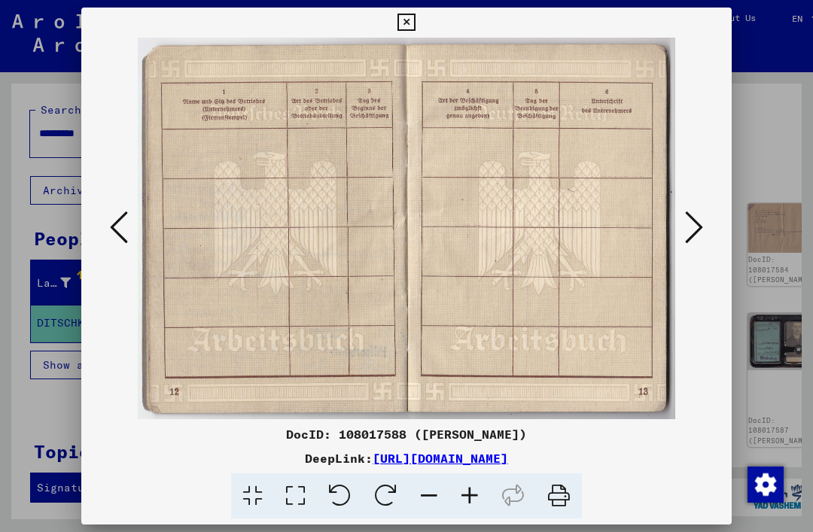
click at [101, 197] on div at bounding box center [406, 229] width 651 height 382
click at [126, 223] on icon at bounding box center [119, 227] width 18 height 36
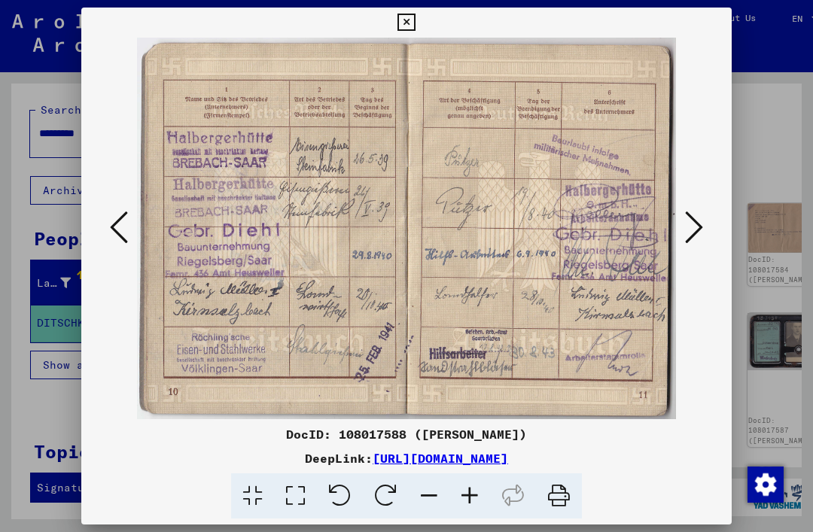
click at [707, 209] on button at bounding box center [694, 228] width 27 height 43
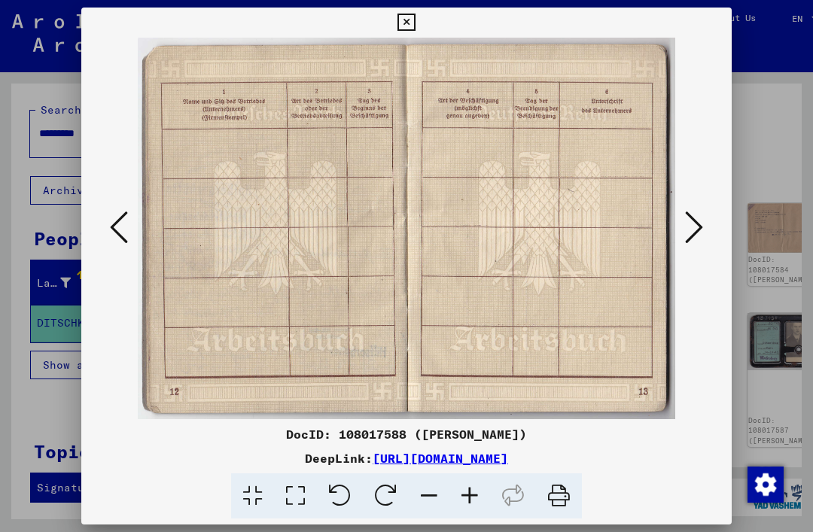
click at [707, 210] on button at bounding box center [694, 228] width 27 height 43
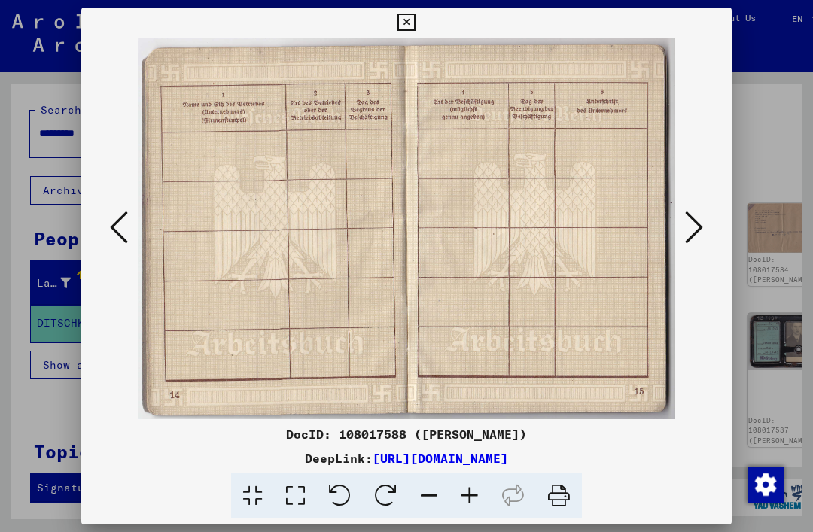
click at [702, 212] on icon at bounding box center [694, 227] width 18 height 36
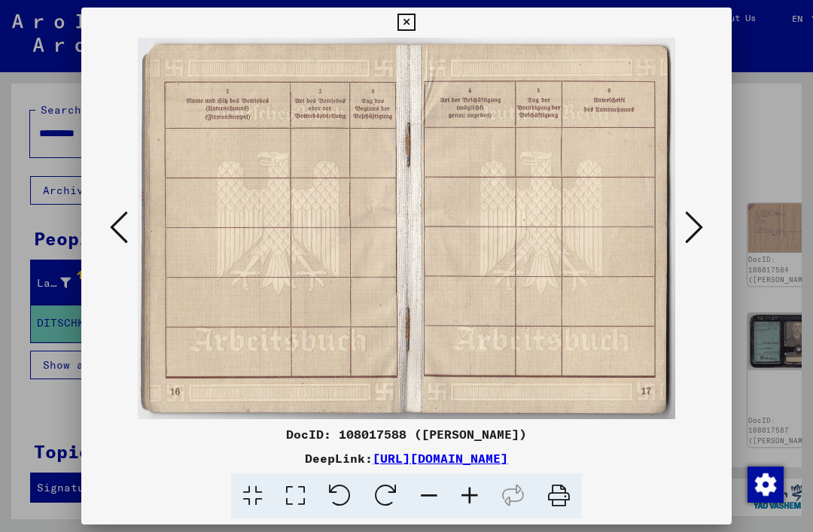
click at [700, 210] on icon at bounding box center [694, 227] width 18 height 36
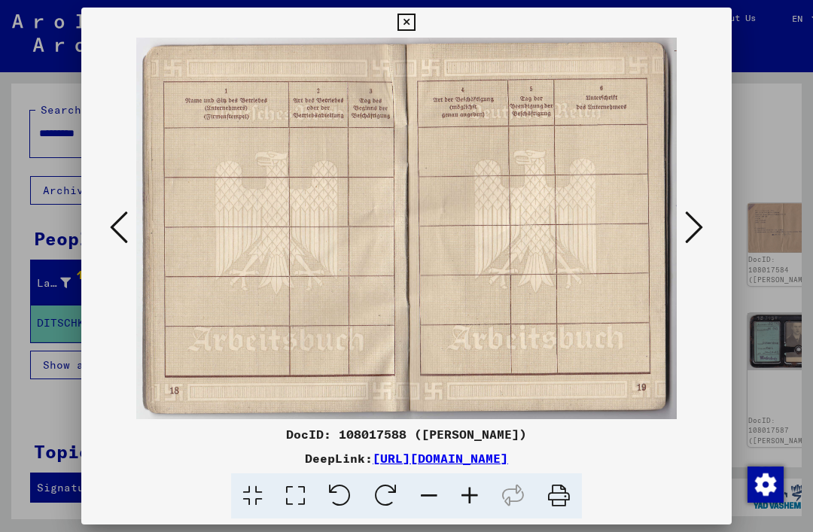
click at [704, 209] on button at bounding box center [694, 228] width 27 height 43
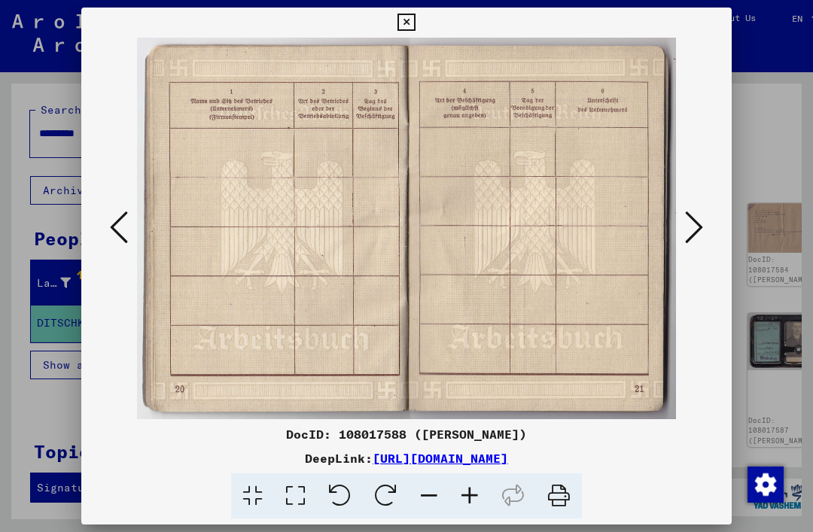
click at [705, 208] on button at bounding box center [694, 228] width 27 height 43
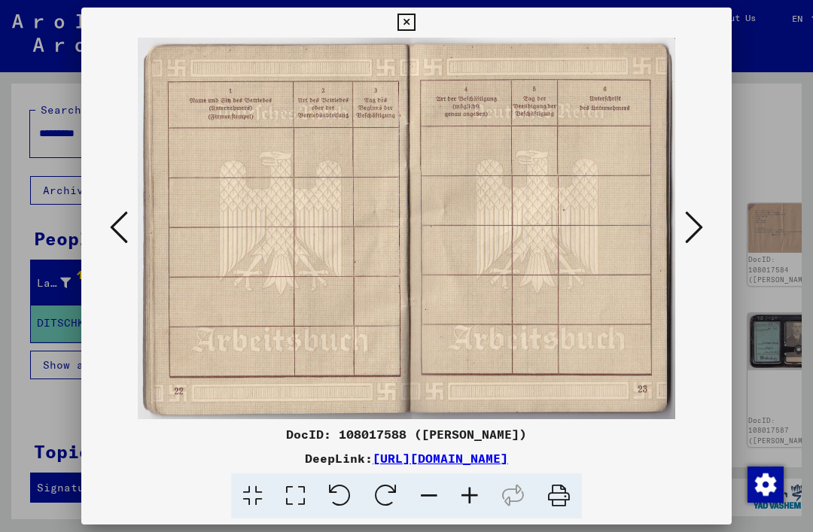
click at [692, 221] on icon at bounding box center [694, 227] width 18 height 36
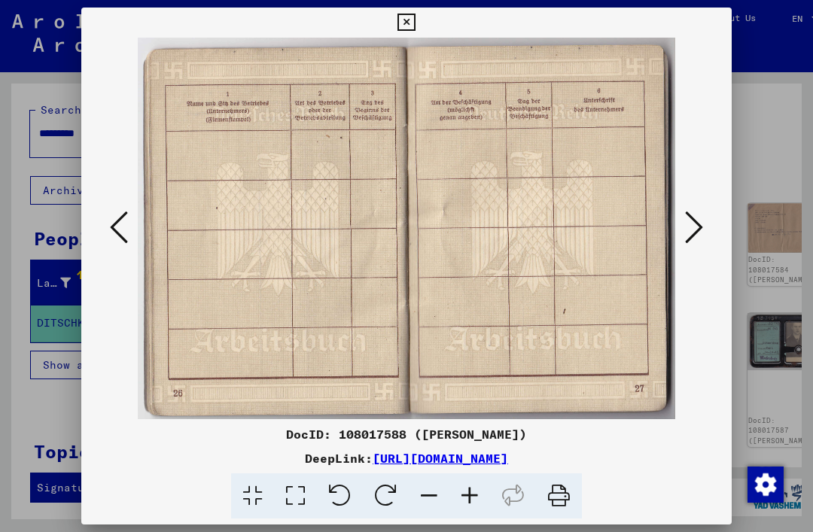
click at [690, 220] on icon at bounding box center [694, 227] width 18 height 36
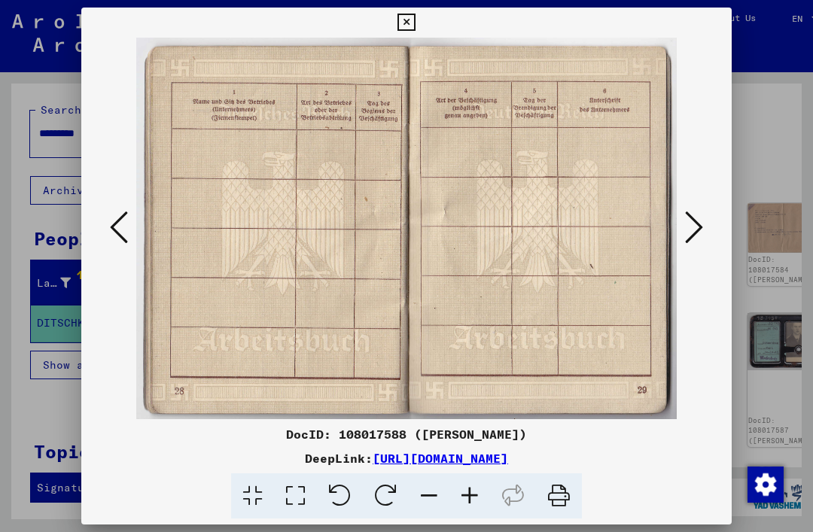
click at [685, 217] on icon at bounding box center [694, 227] width 18 height 36
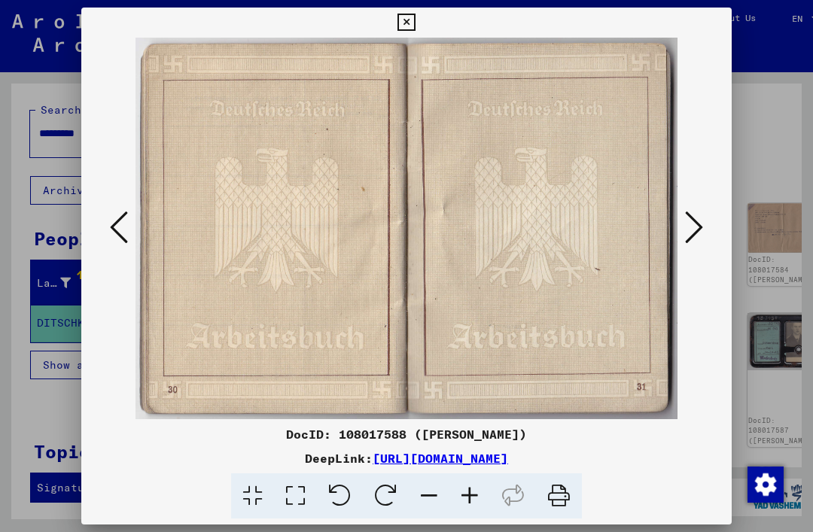
click at [695, 218] on icon at bounding box center [694, 227] width 18 height 36
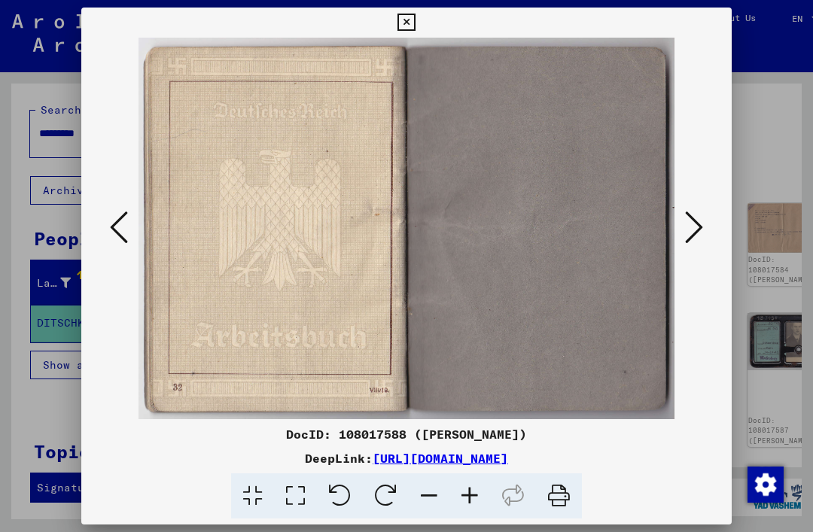
click at [699, 214] on icon at bounding box center [694, 227] width 18 height 36
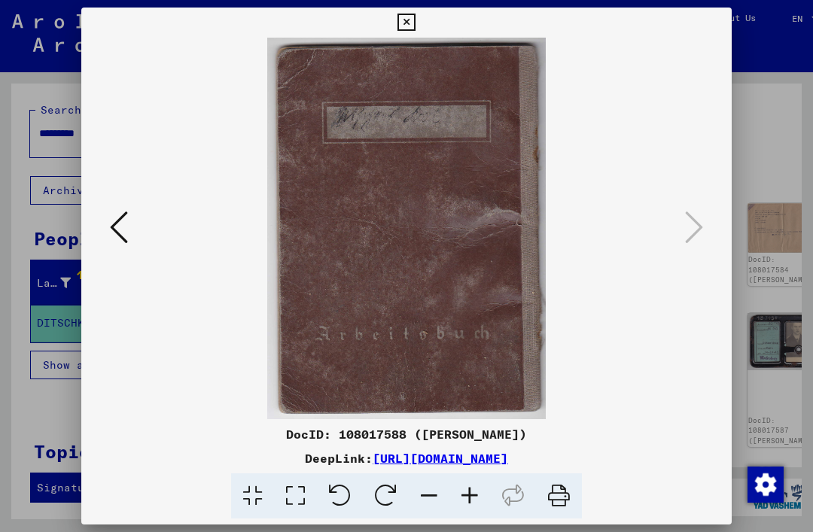
click at [677, 234] on img at bounding box center [407, 229] width 548 height 382
click at [415, 23] on icon at bounding box center [406, 23] width 17 height 18
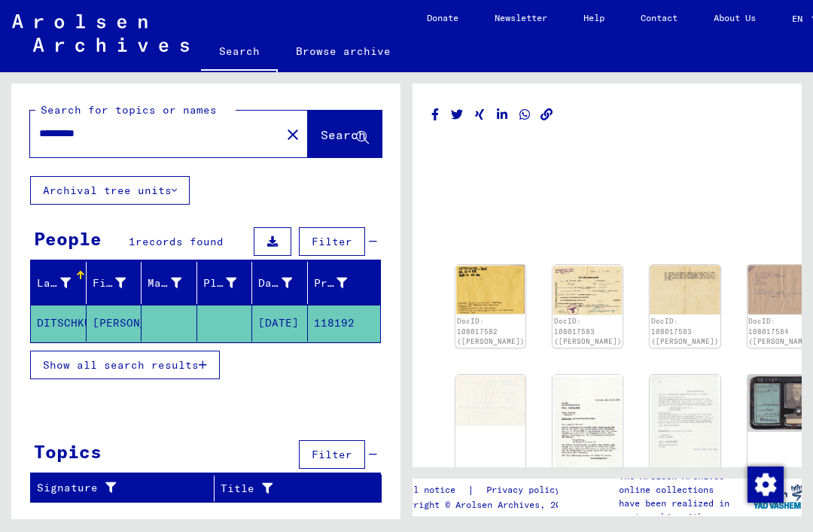
scroll to position [0, 0]
click at [558, 289] on img at bounding box center [588, 290] width 70 height 50
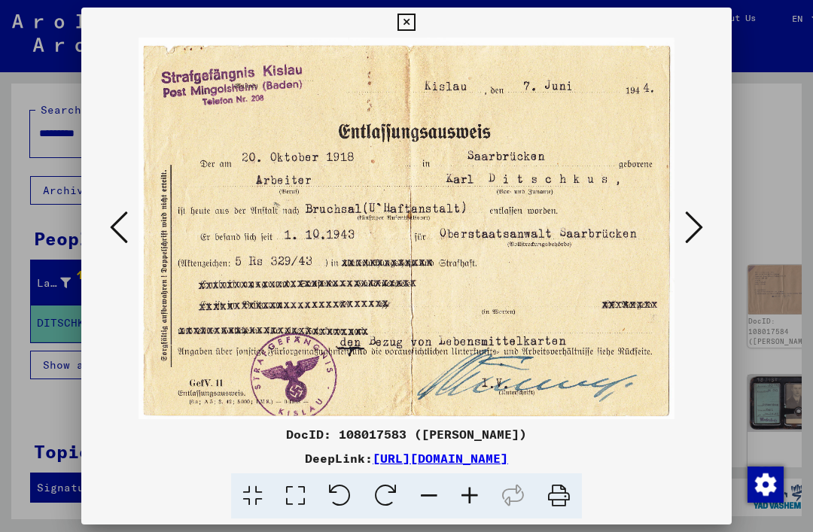
click at [695, 233] on icon at bounding box center [694, 227] width 18 height 36
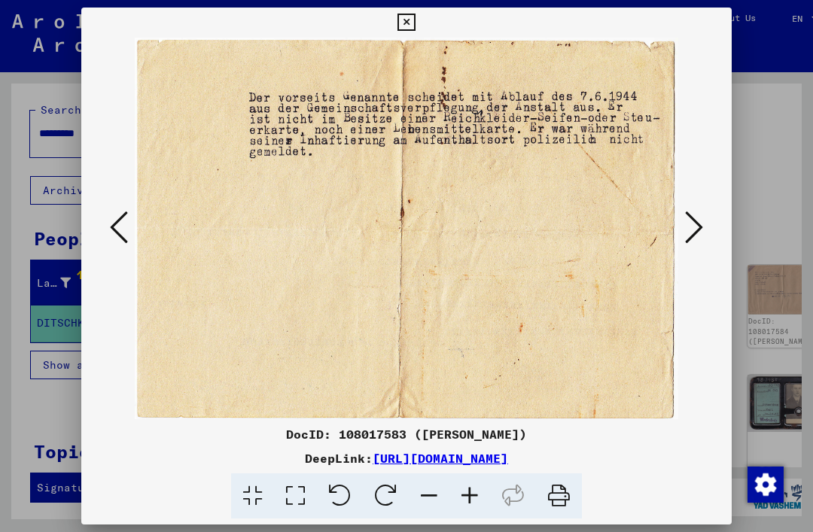
click at [703, 230] on button at bounding box center [694, 228] width 27 height 43
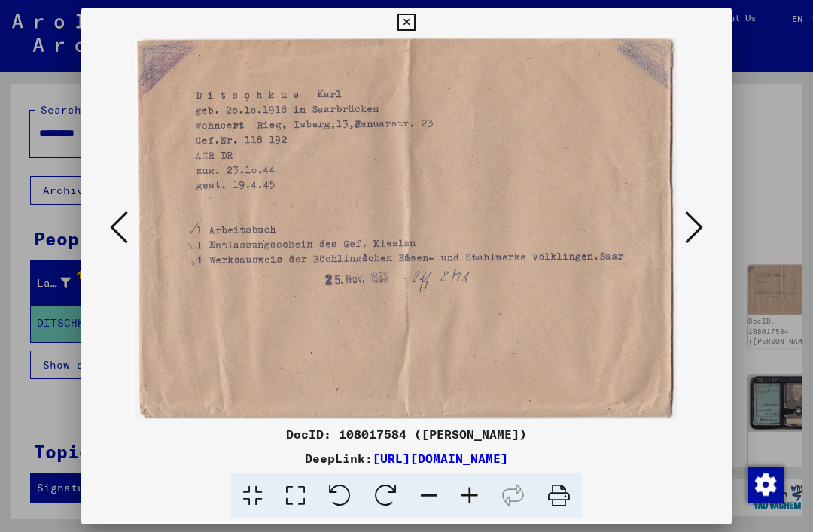
click at [705, 236] on button at bounding box center [694, 228] width 27 height 43
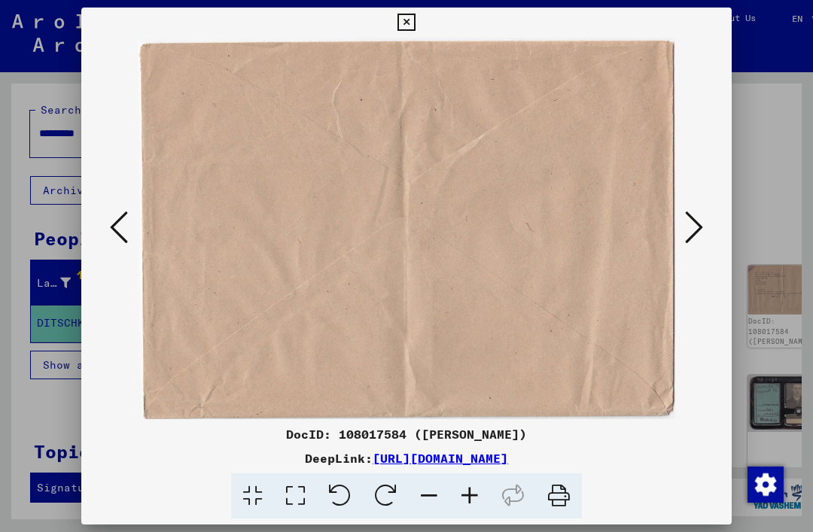
click at [707, 233] on button at bounding box center [694, 228] width 27 height 43
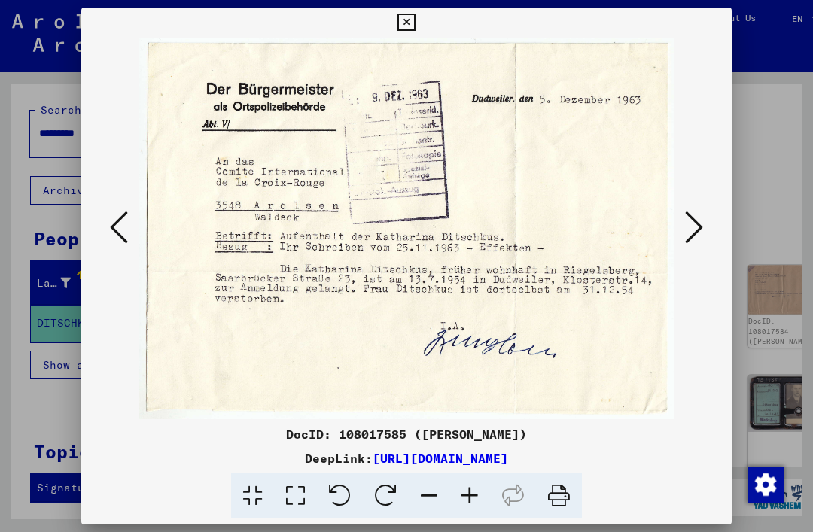
click at [415, 25] on icon at bounding box center [406, 23] width 17 height 18
